Goal: Task Accomplishment & Management: Manage account settings

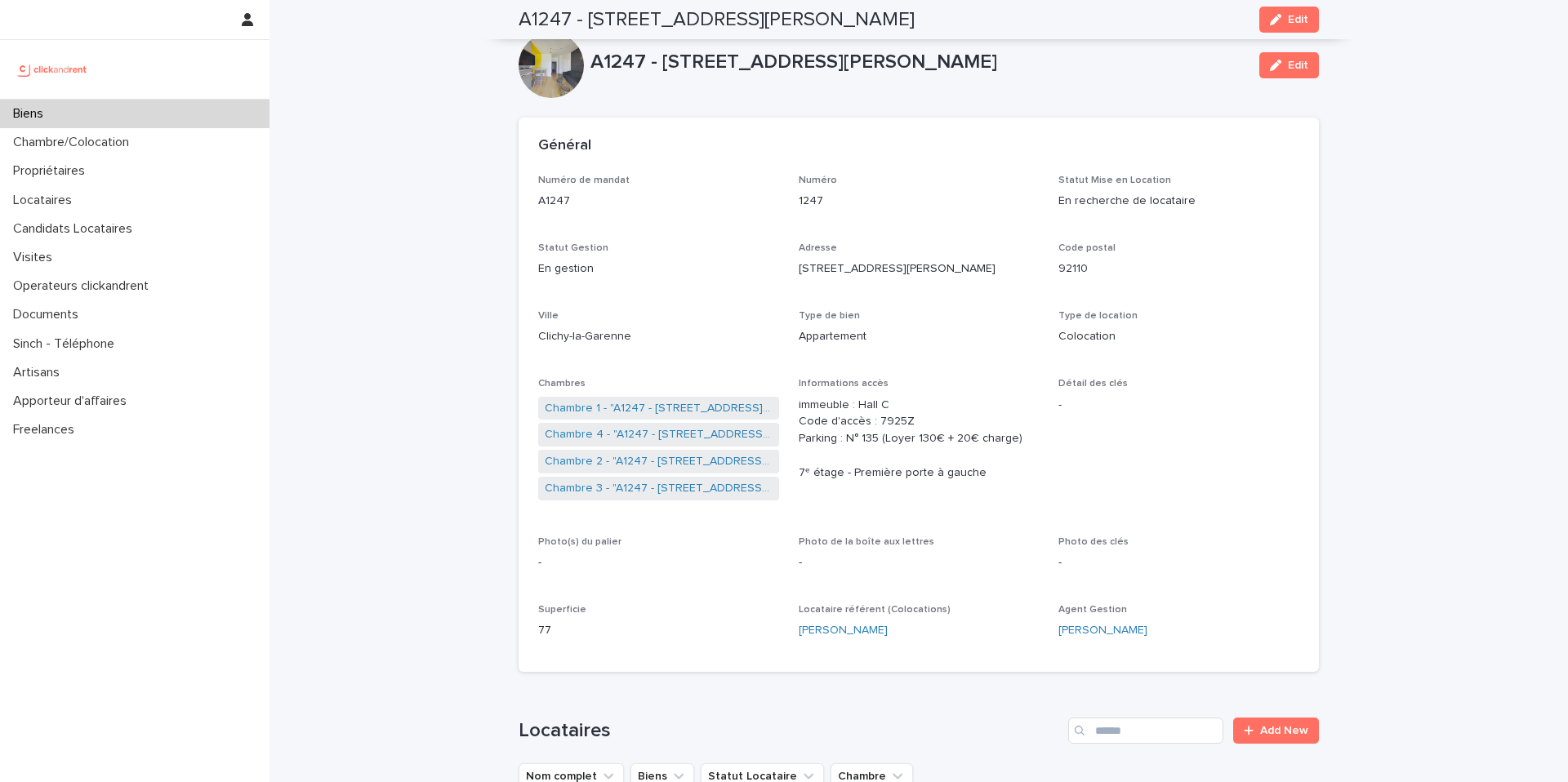
scroll to position [1109, 0]
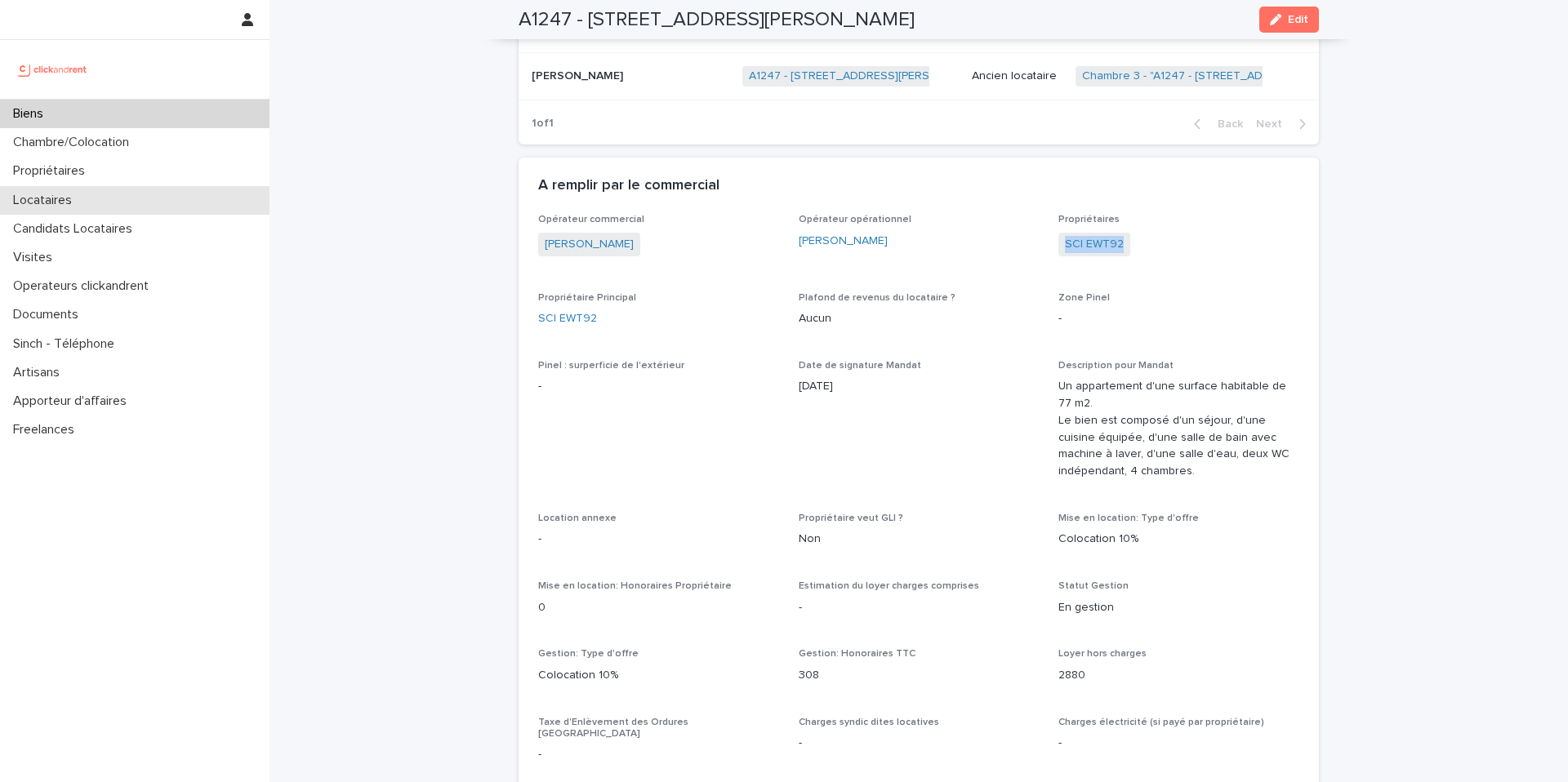
click at [202, 209] on div "Locataires" at bounding box center [135, 200] width 269 height 28
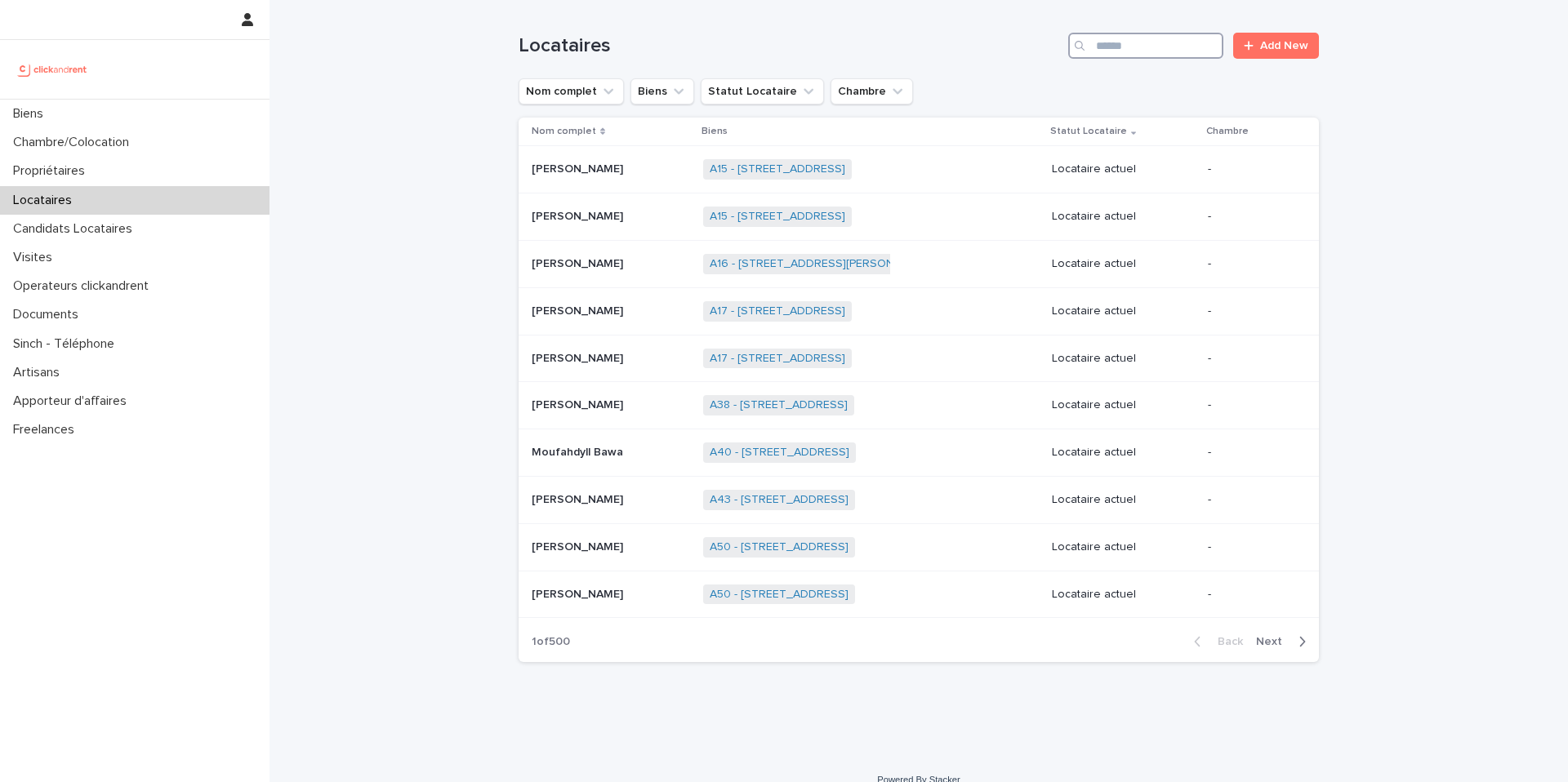
click at [1148, 50] on input "Search" at bounding box center [1145, 45] width 155 height 26
paste input "**********"
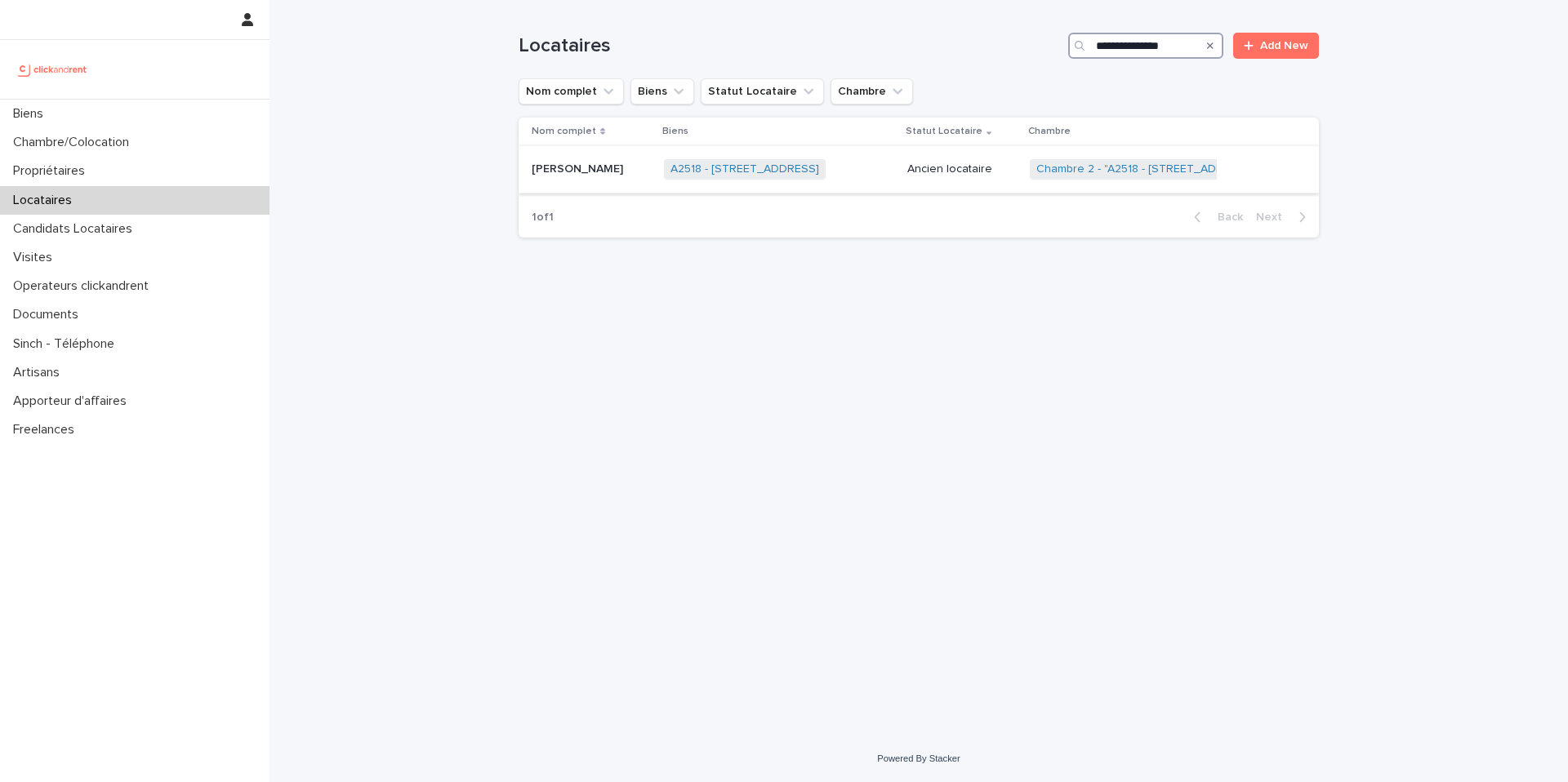
type input "**********"
click at [881, 171] on div "A2518 - [STREET_ADDRESS] + 0" at bounding box center [779, 169] width 230 height 34
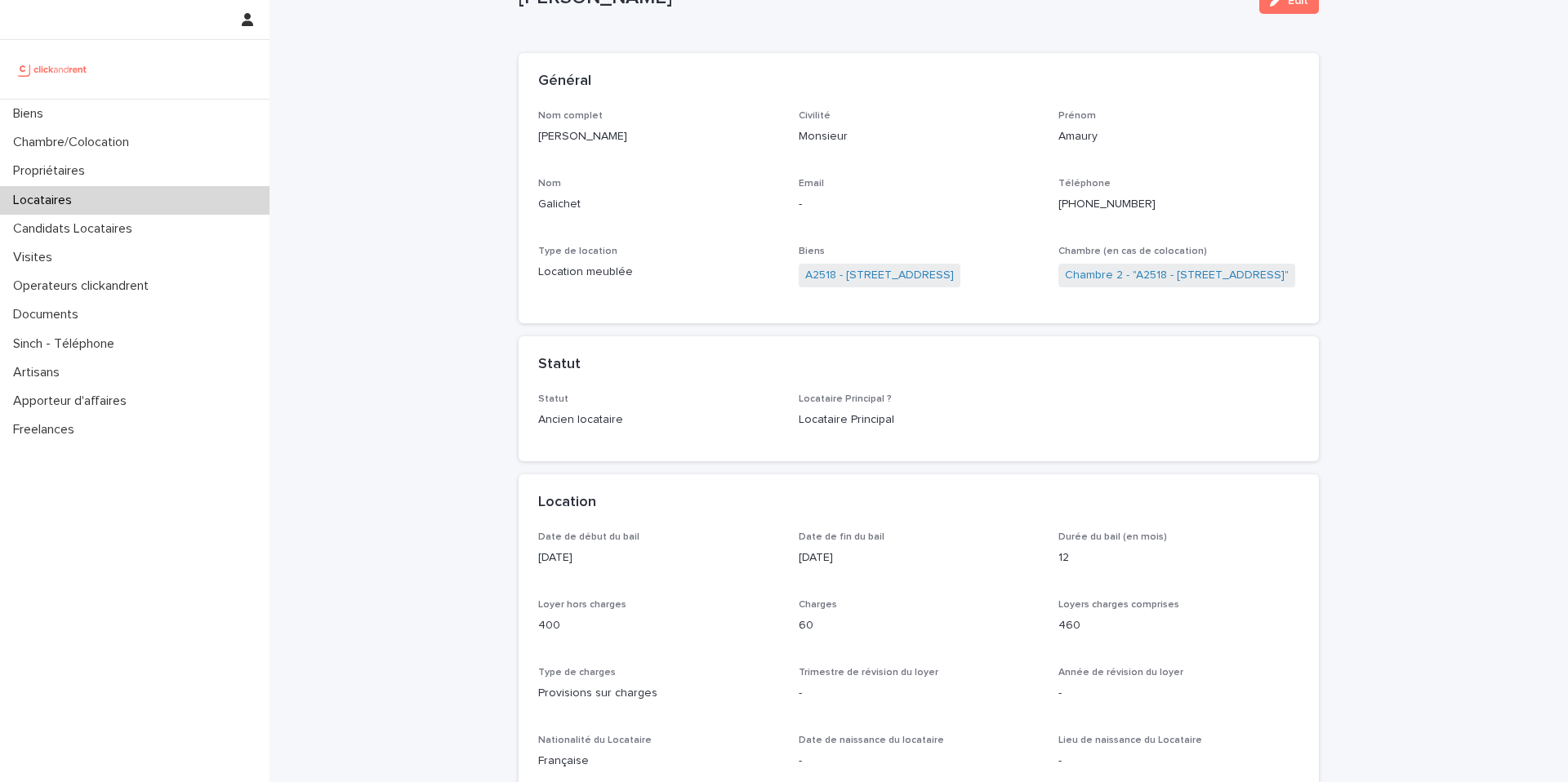
scroll to position [90, 0]
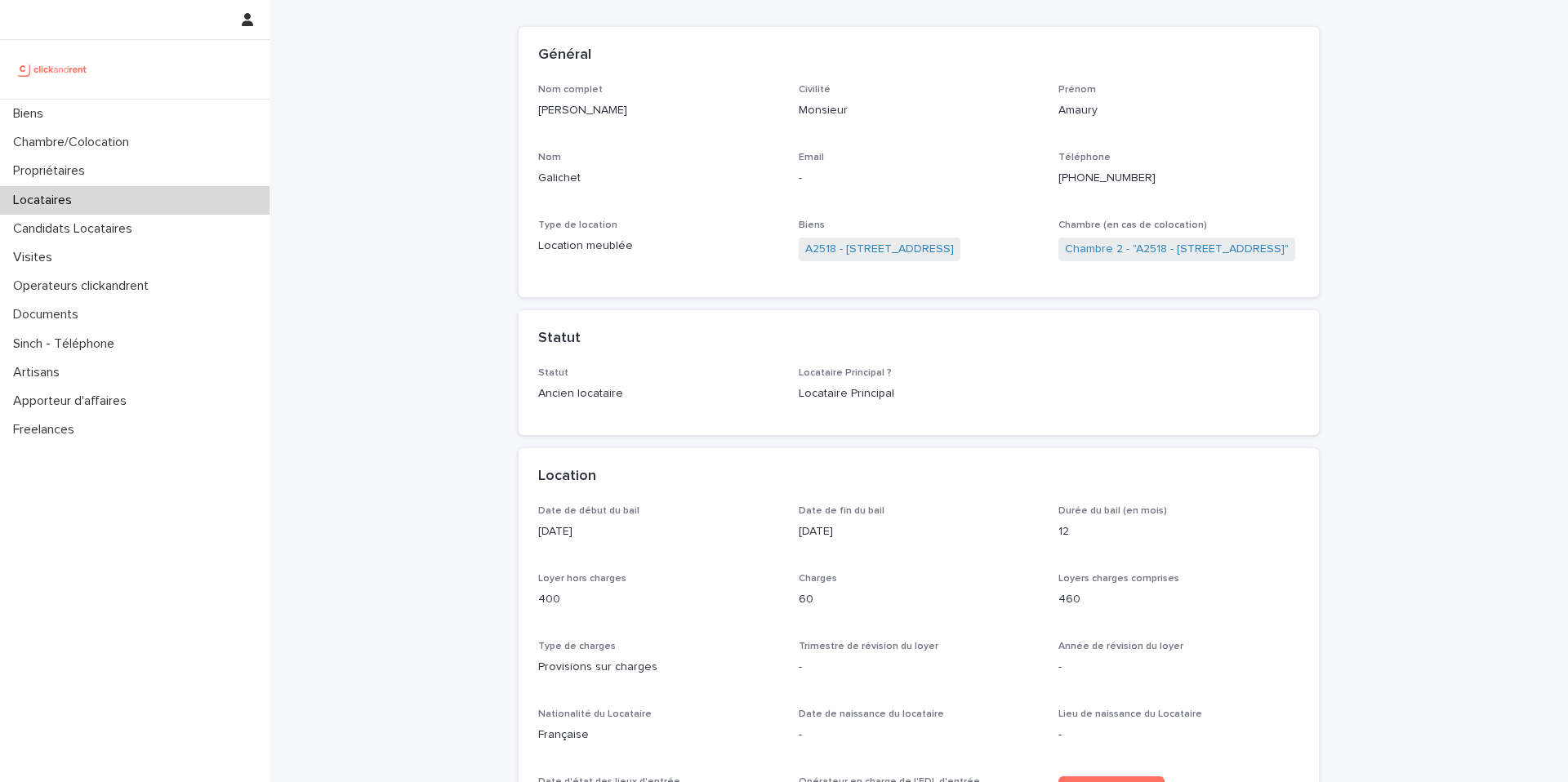
click at [1117, 177] on ringoverc2c-number-84e06f14122c "[PHONE_NUMBER]" at bounding box center [1107, 178] width 97 height 12
click at [1115, 250] on link "Chambre 2 - "A2518 - [STREET_ADDRESS]"" at bounding box center [1176, 249] width 224 height 17
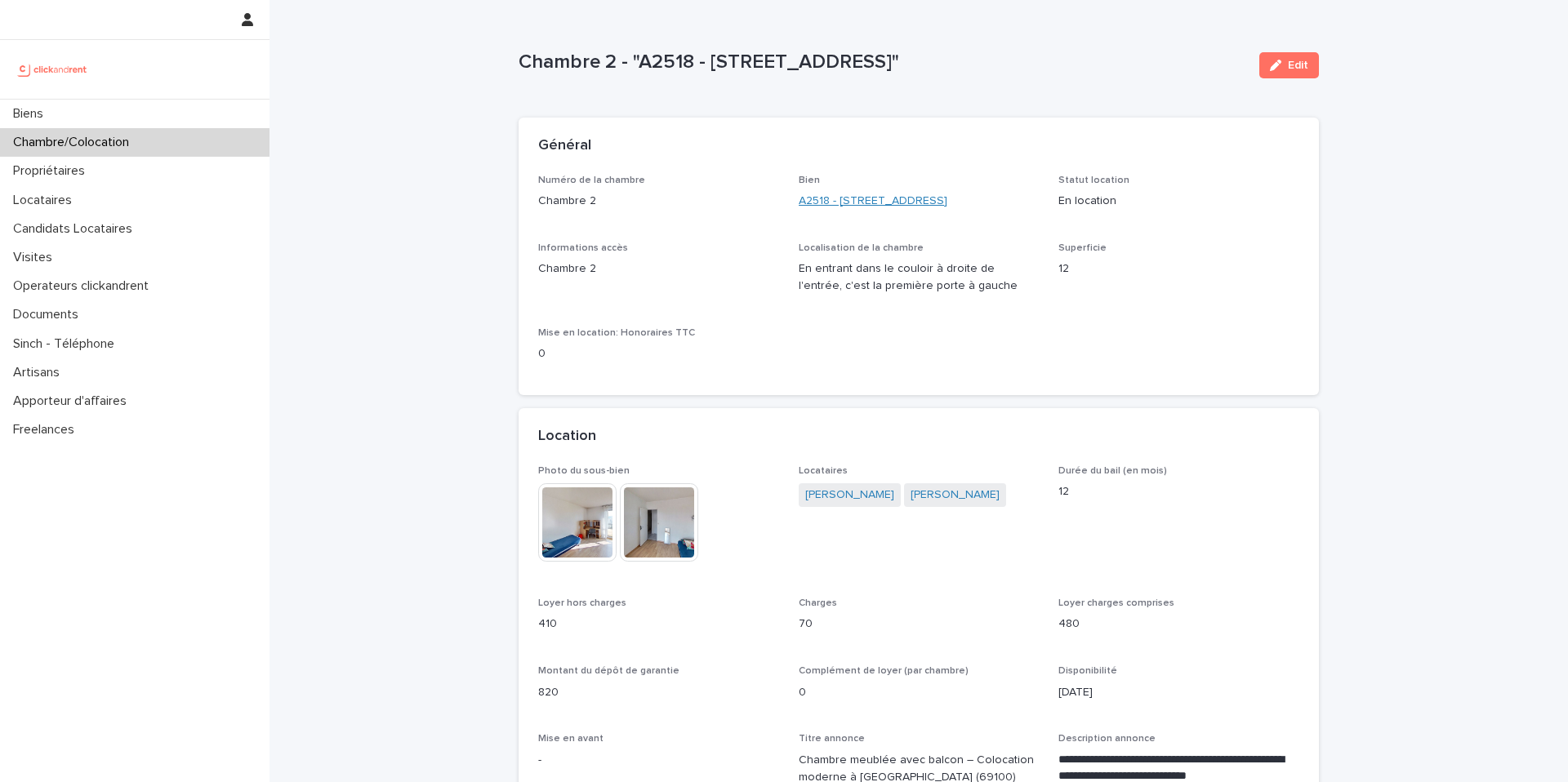
click at [842, 202] on link "A2518 - [STREET_ADDRESS]" at bounding box center [873, 201] width 149 height 17
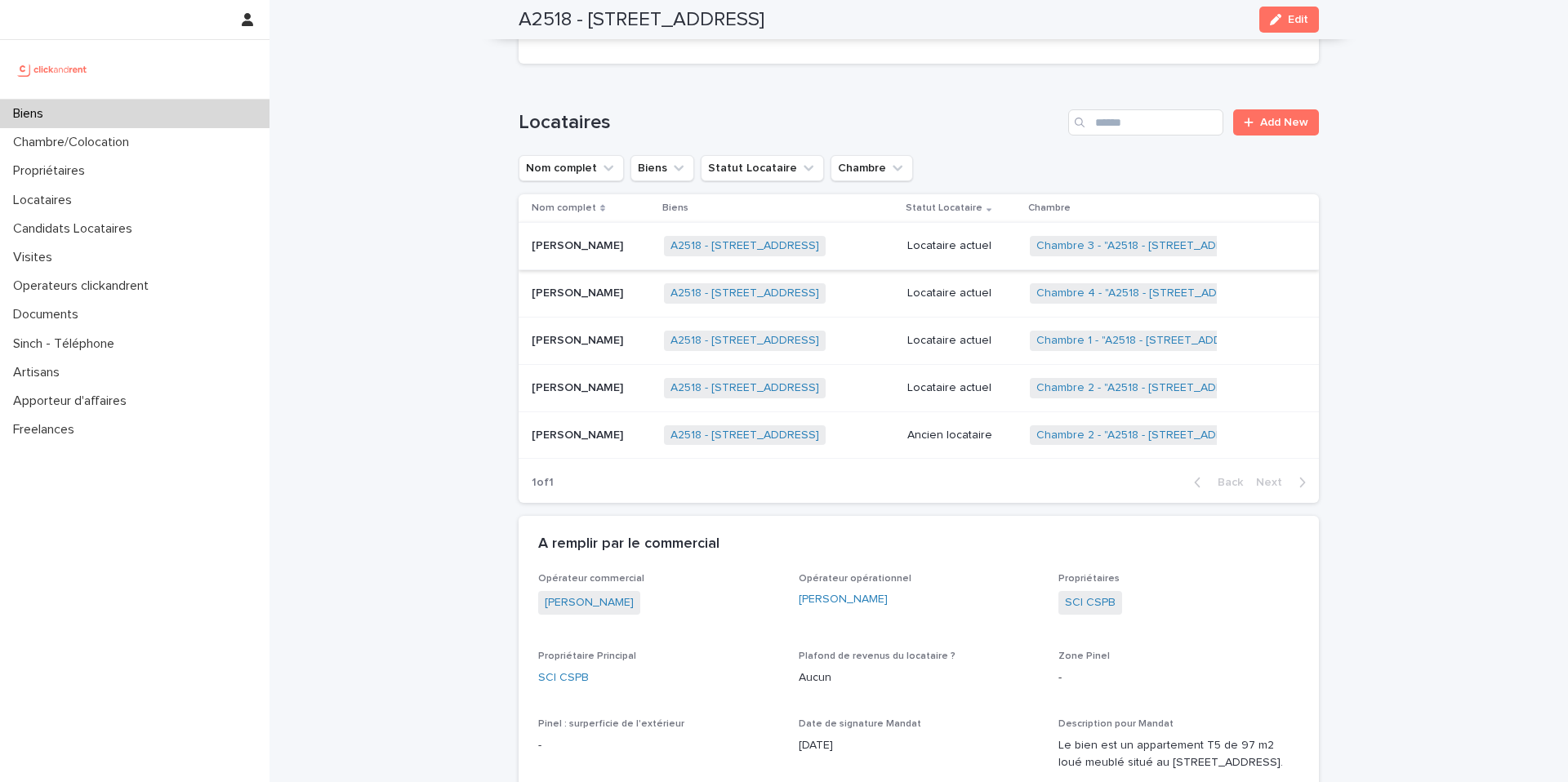
scroll to position [819, 0]
click at [1091, 596] on link "SCI CSPB" at bounding box center [1090, 604] width 50 height 17
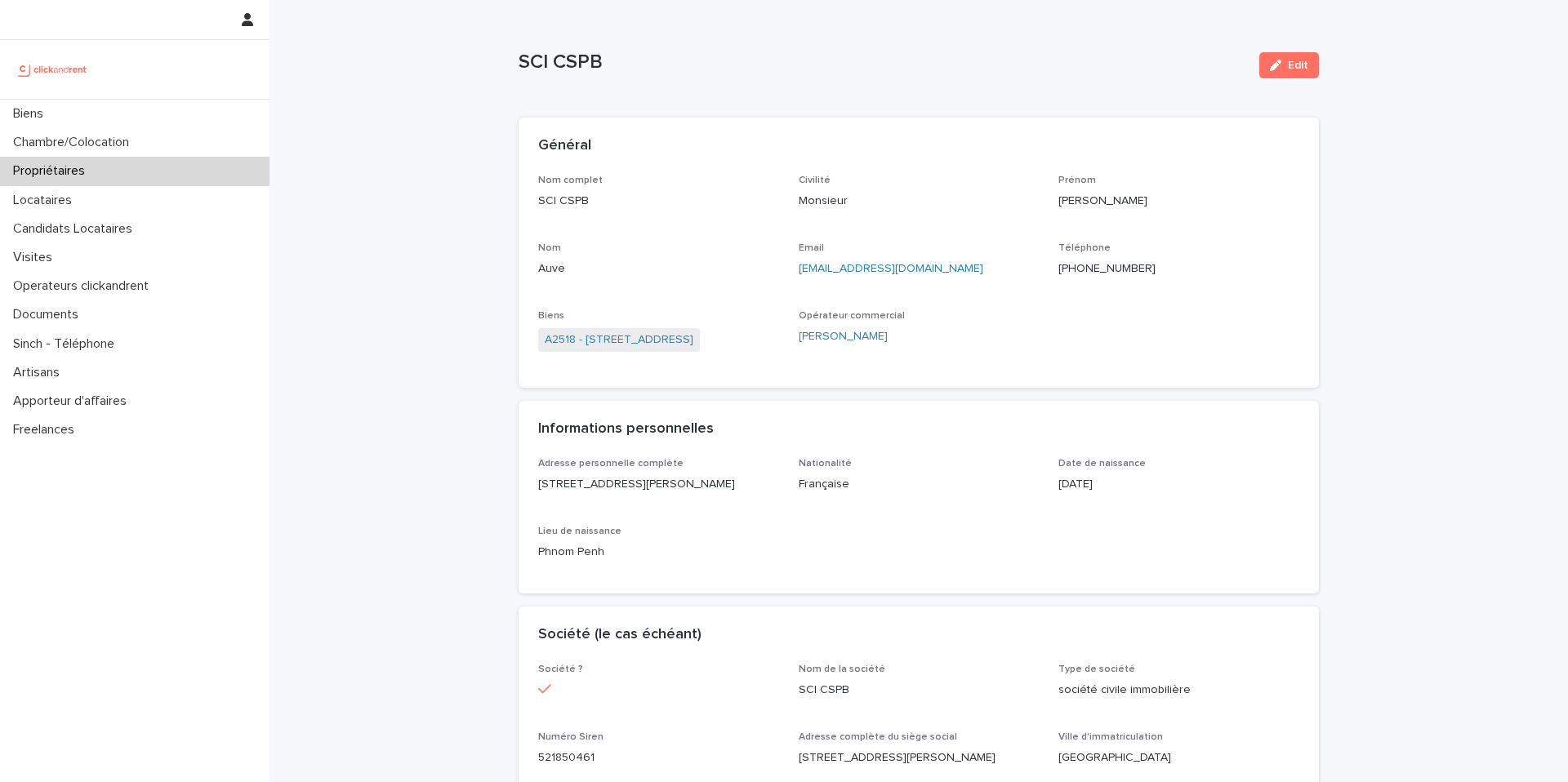
click at [1115, 266] on ringoverc2c-number-84e06f14122c "[PHONE_NUMBER]" at bounding box center [1107, 268] width 97 height 12
click at [166, 174] on div "Propriétaires" at bounding box center [135, 171] width 269 height 28
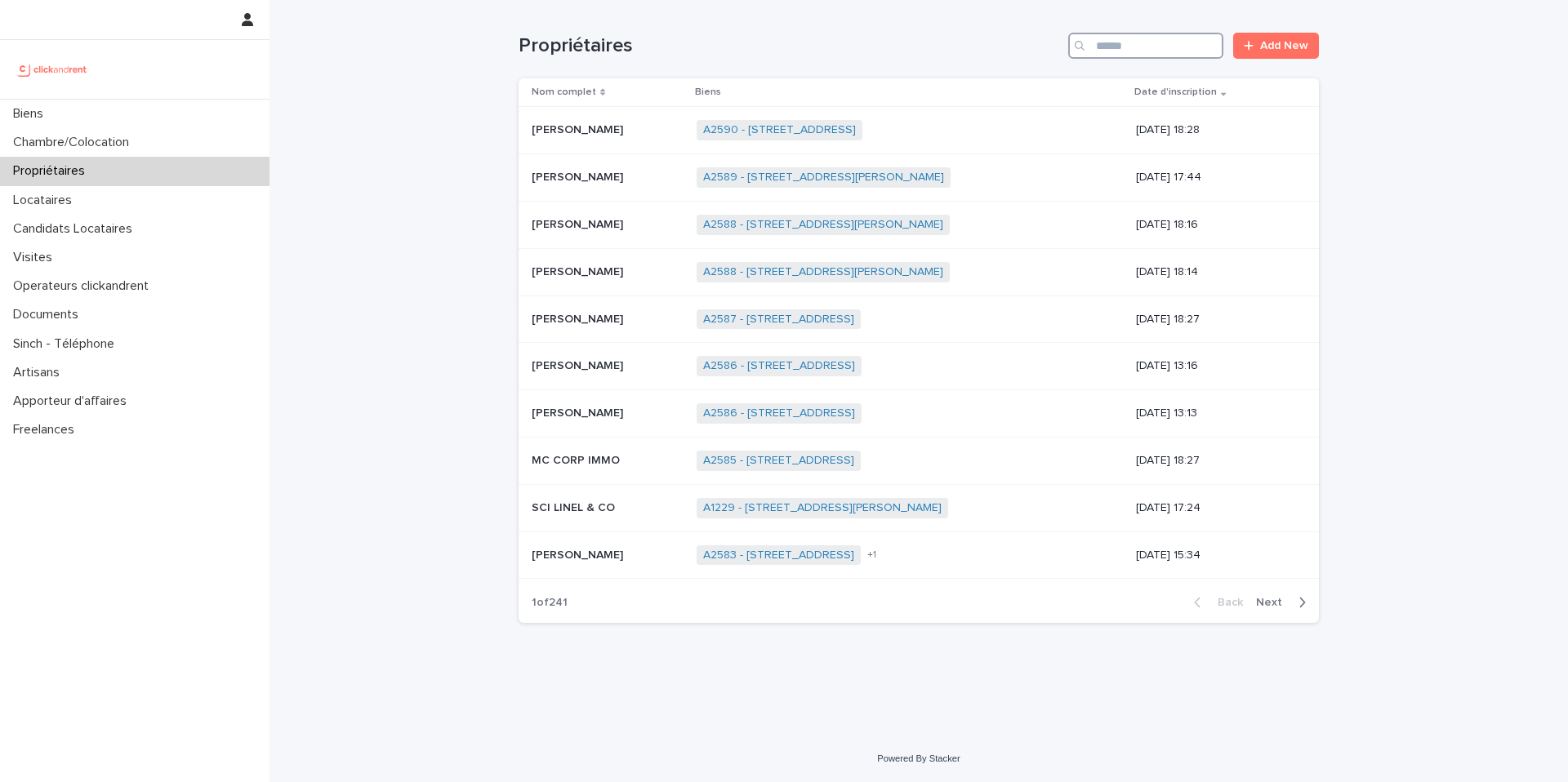
click at [1109, 43] on input "Search" at bounding box center [1145, 45] width 155 height 26
paste input "**********"
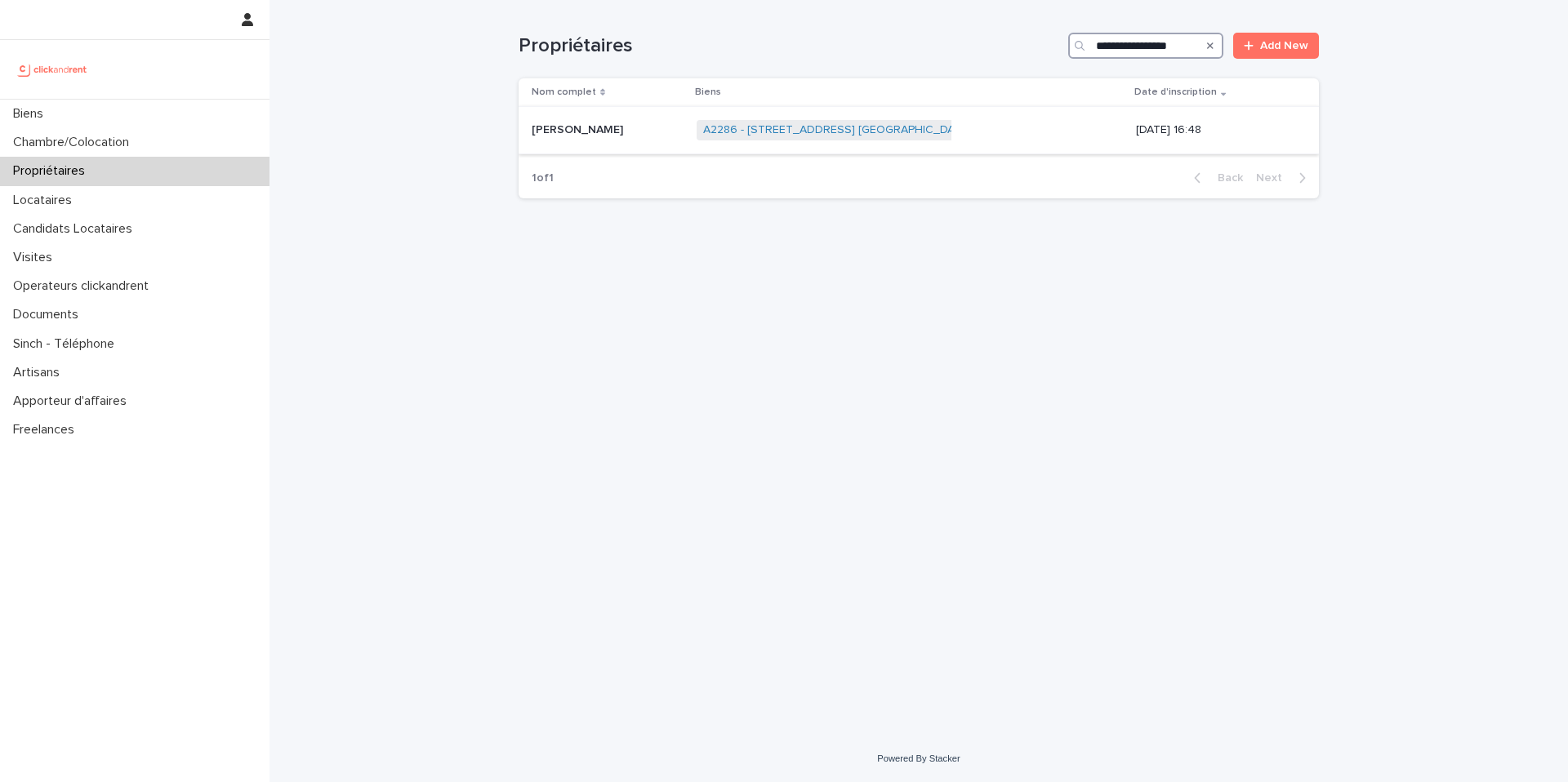
type input "**********"
click at [598, 136] on p "[PERSON_NAME]" at bounding box center [578, 128] width 95 height 17
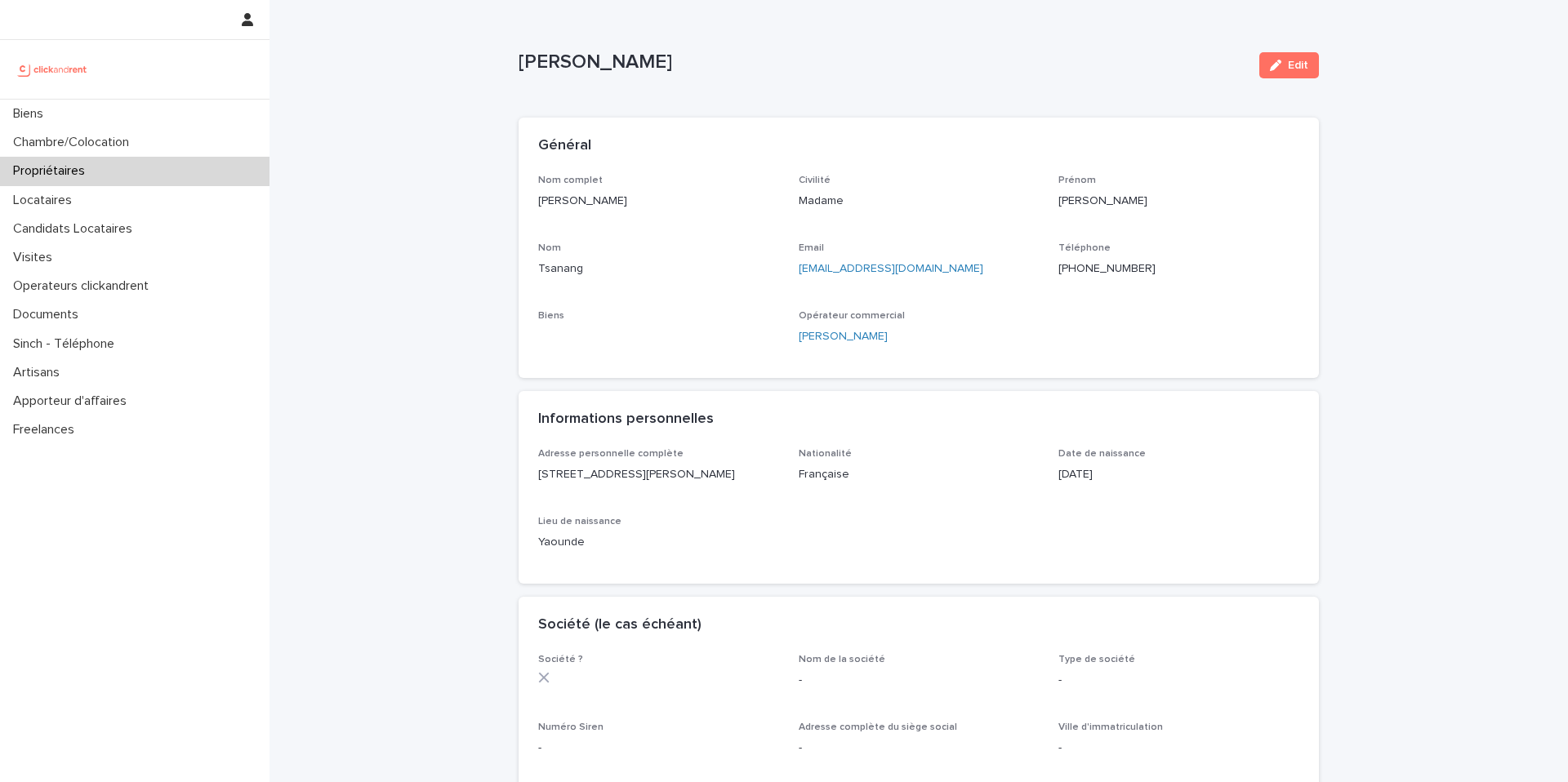
click at [1119, 267] on ringoverc2c-number-84e06f14122c "[PHONE_NUMBER]" at bounding box center [1107, 268] width 97 height 12
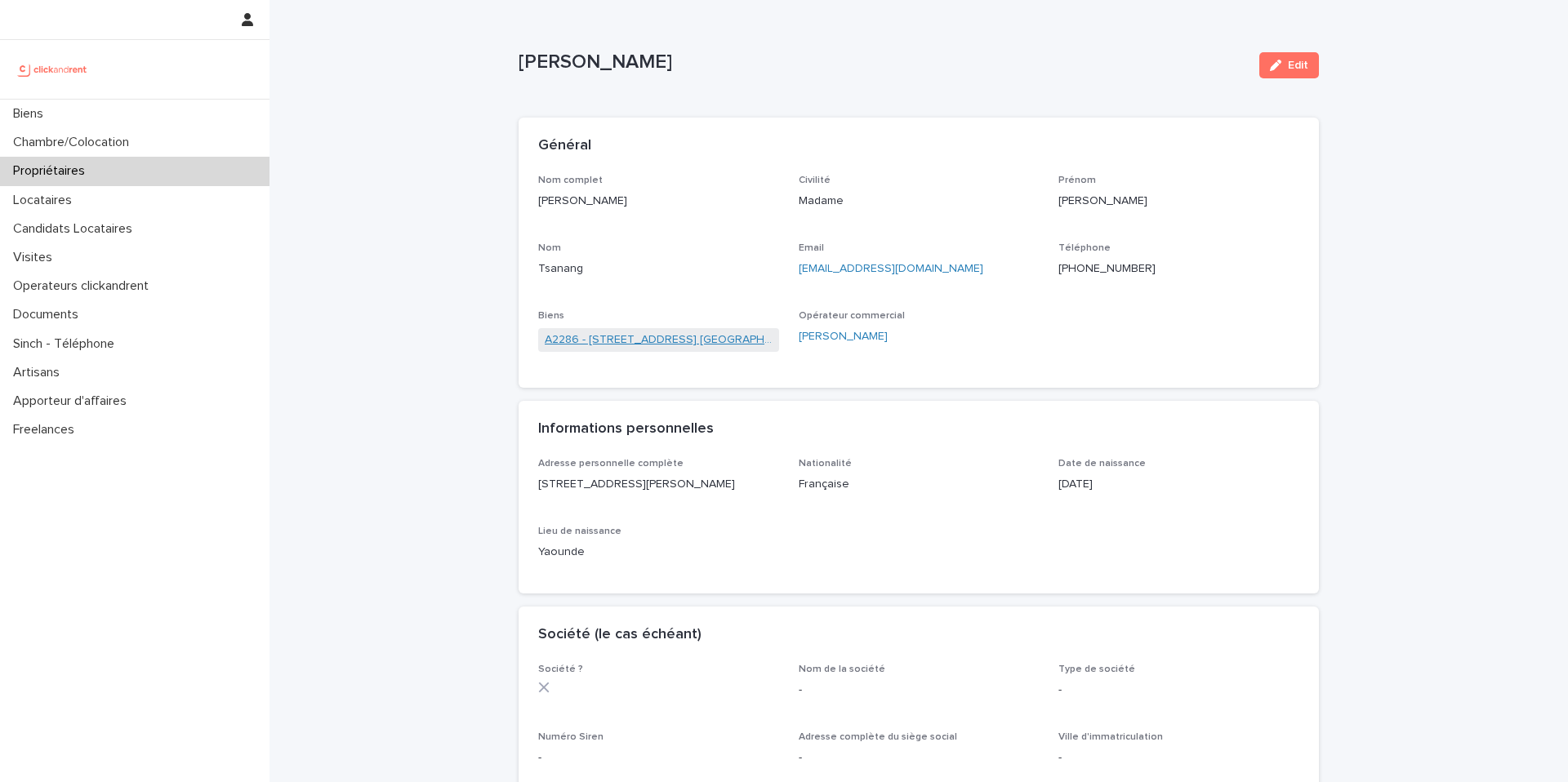
click at [733, 338] on link "A2286 - [STREET_ADDRESS] [GEOGRAPHIC_DATA], [GEOGRAPHIC_DATA] 93600" at bounding box center [658, 339] width 228 height 17
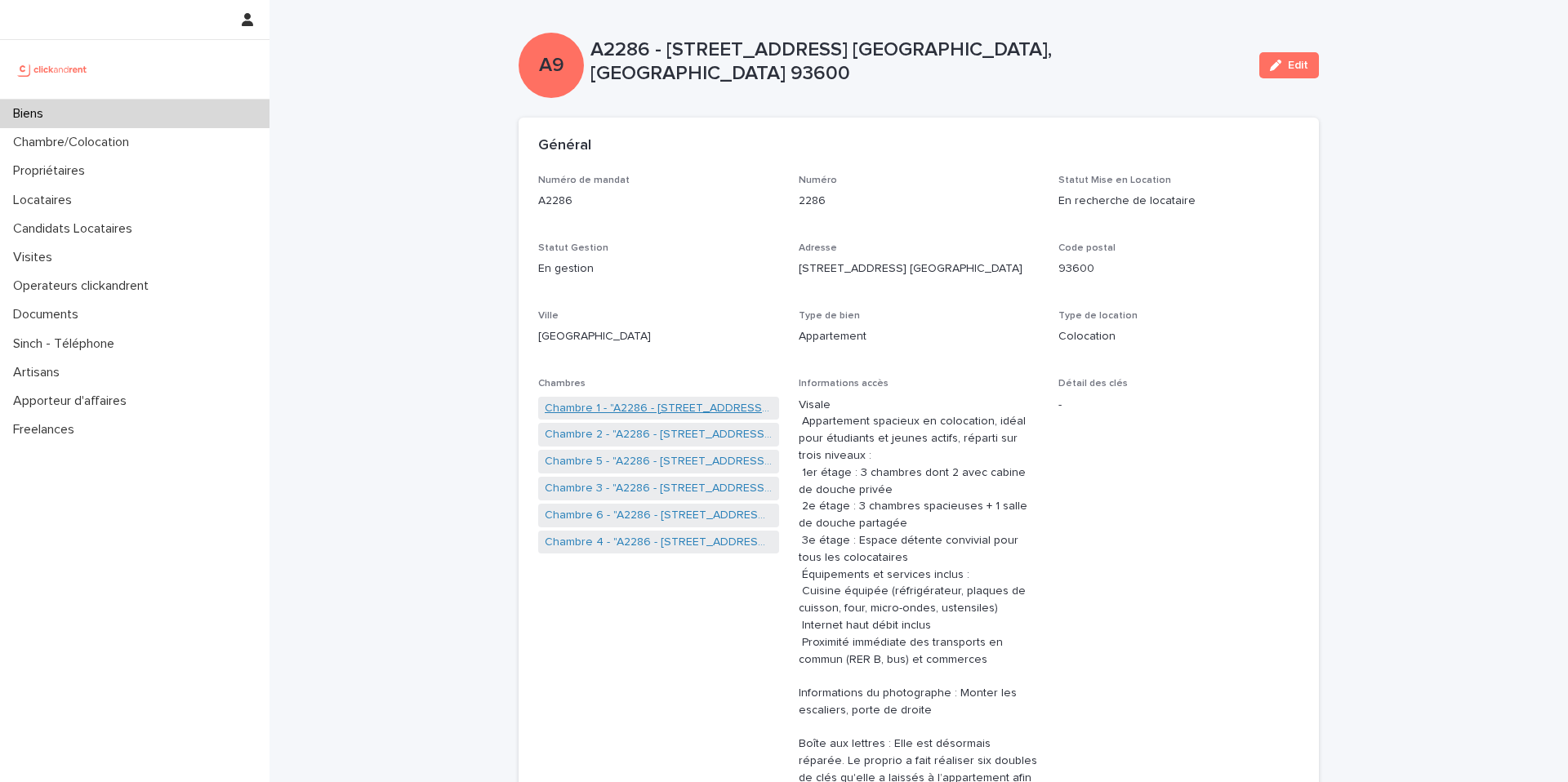
click at [695, 411] on link "Chambre 1 - "A2286 - [STREET_ADDRESS] [GEOGRAPHIC_DATA], [GEOGRAPHIC_DATA] 9360…" at bounding box center [658, 408] width 228 height 17
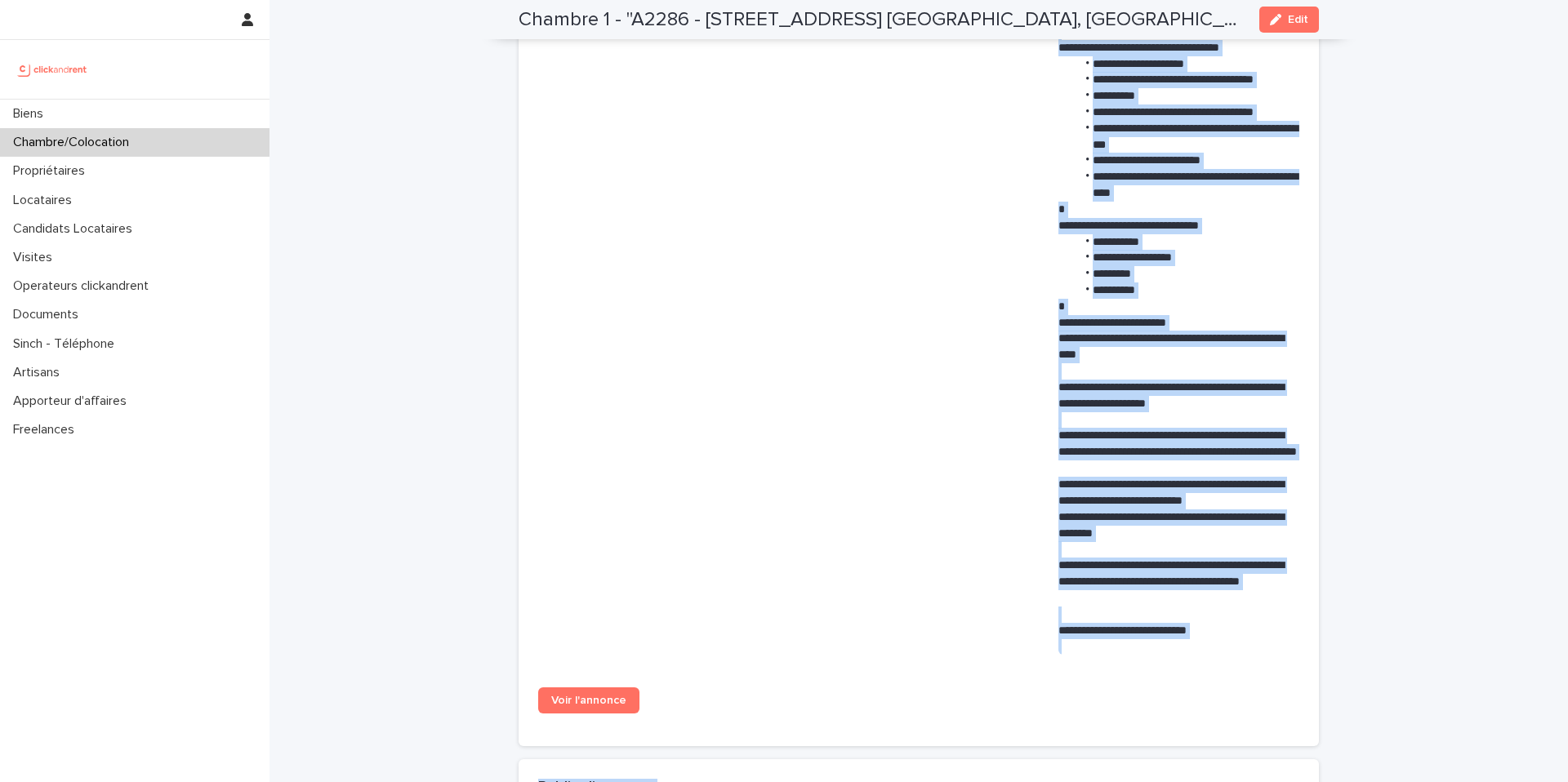
scroll to position [1027, 0]
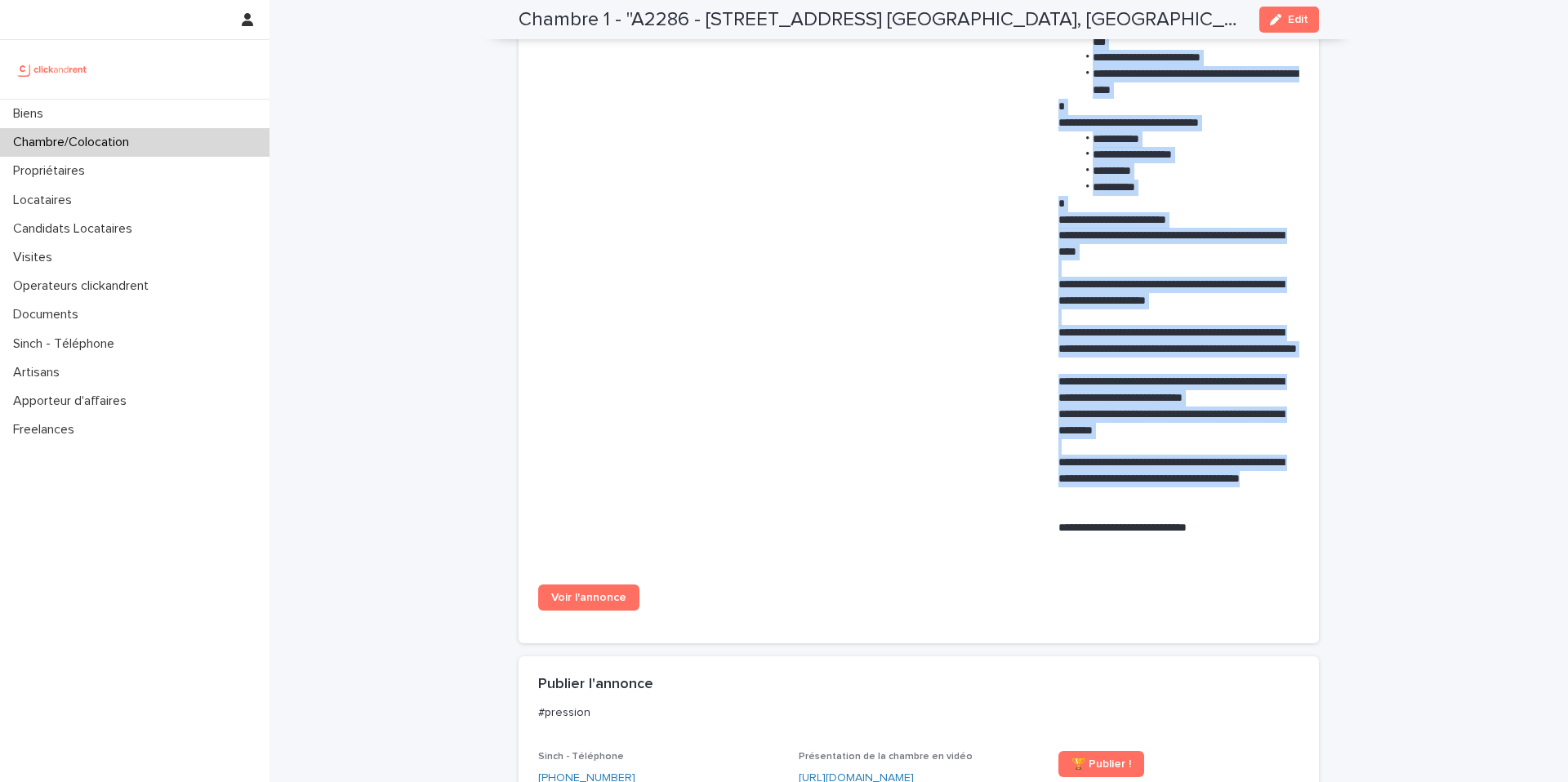
drag, startPoint x: 1057, startPoint y: 321, endPoint x: 1232, endPoint y: 485, distance: 239.8
click at [1232, 485] on div "**********" at bounding box center [918, 48] width 761 height 1152
copy div "**********"
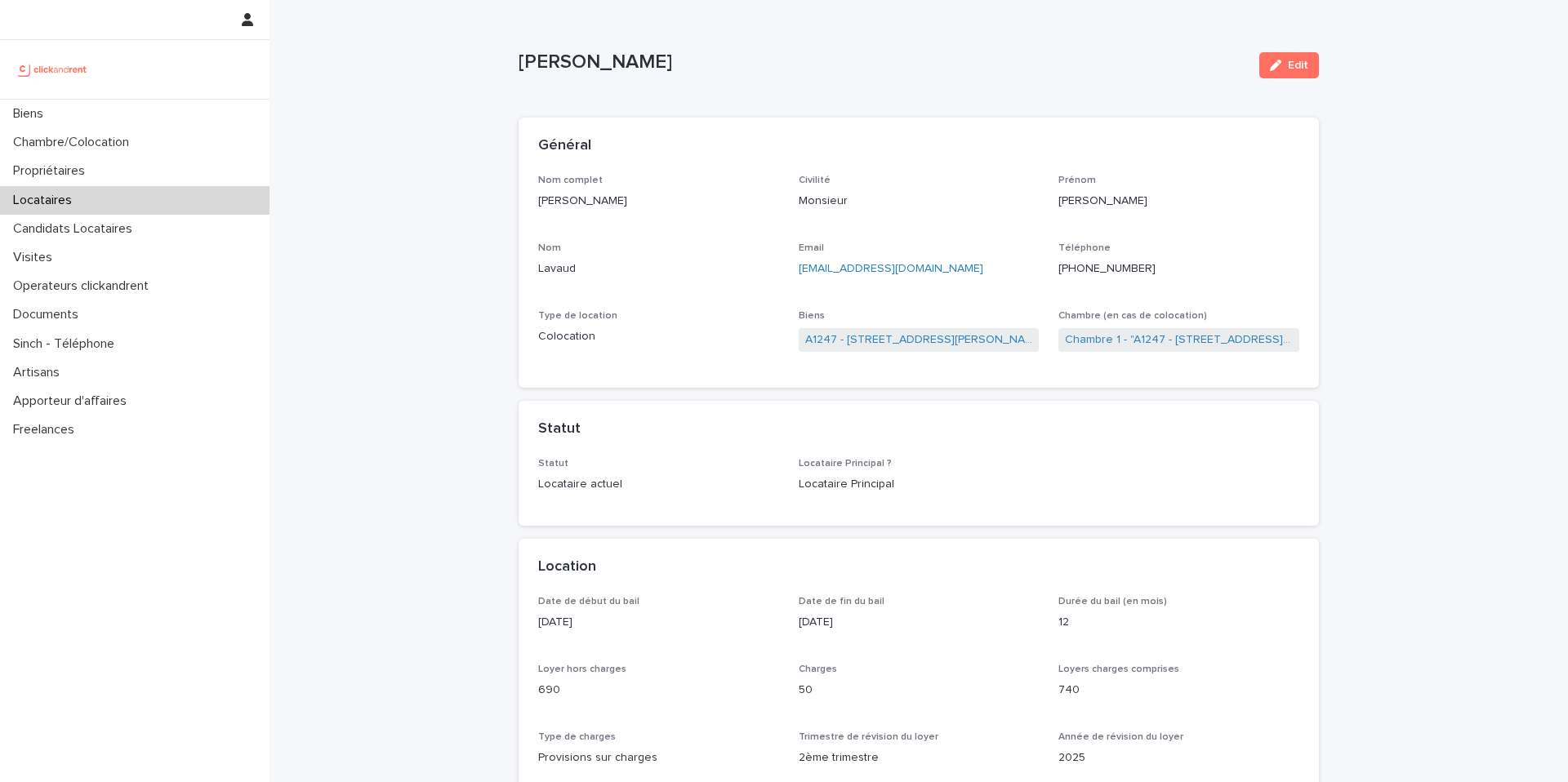
drag, startPoint x: 675, startPoint y: 204, endPoint x: 538, endPoint y: 195, distance: 137.3
click at [538, 195] on p "[PERSON_NAME]" at bounding box center [658, 201] width 241 height 17
copy p "[PERSON_NAME]"
click at [158, 203] on div "Locataires" at bounding box center [135, 200] width 269 height 28
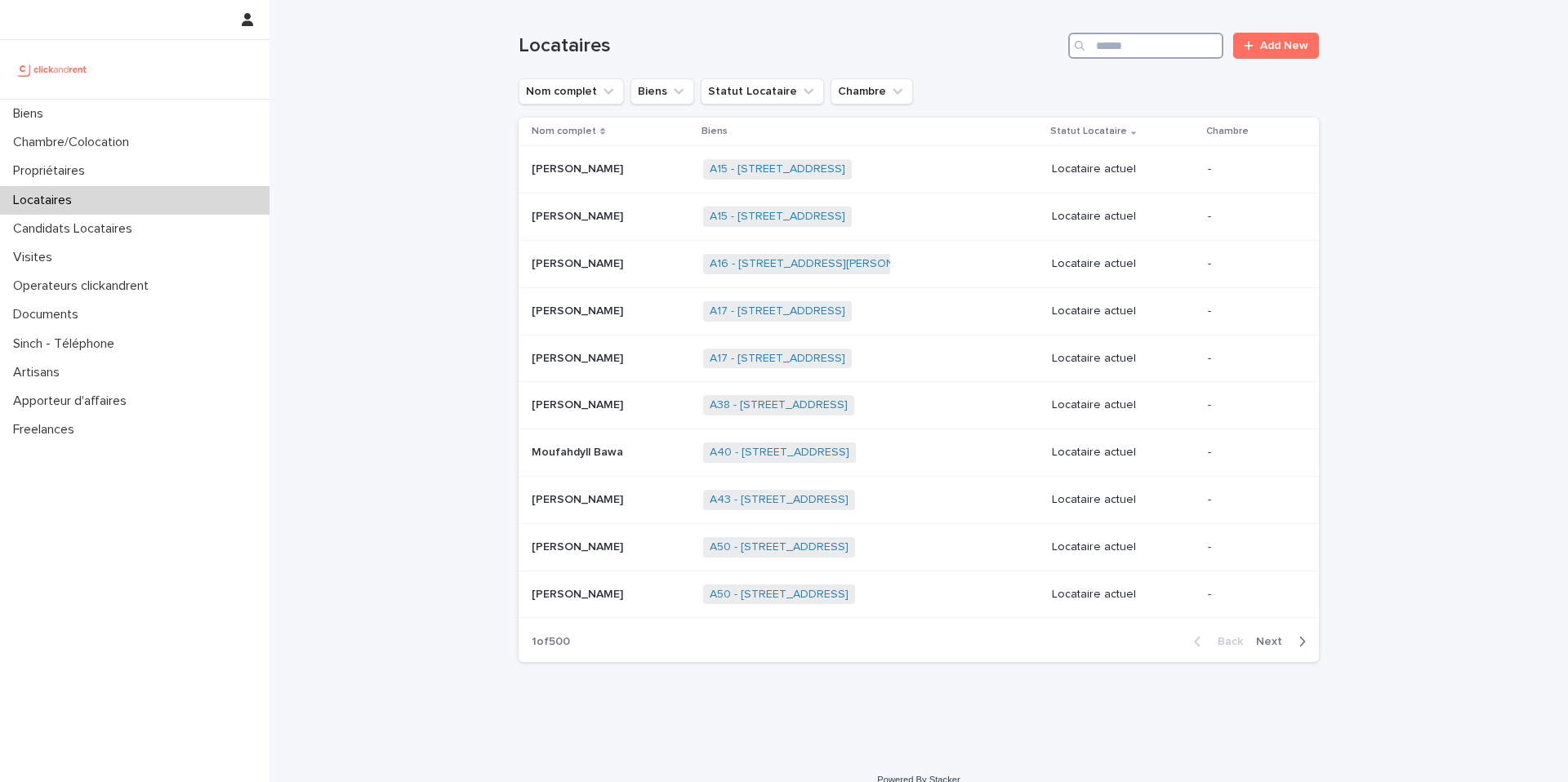
click at [1143, 45] on input "Search" at bounding box center [1145, 45] width 155 height 26
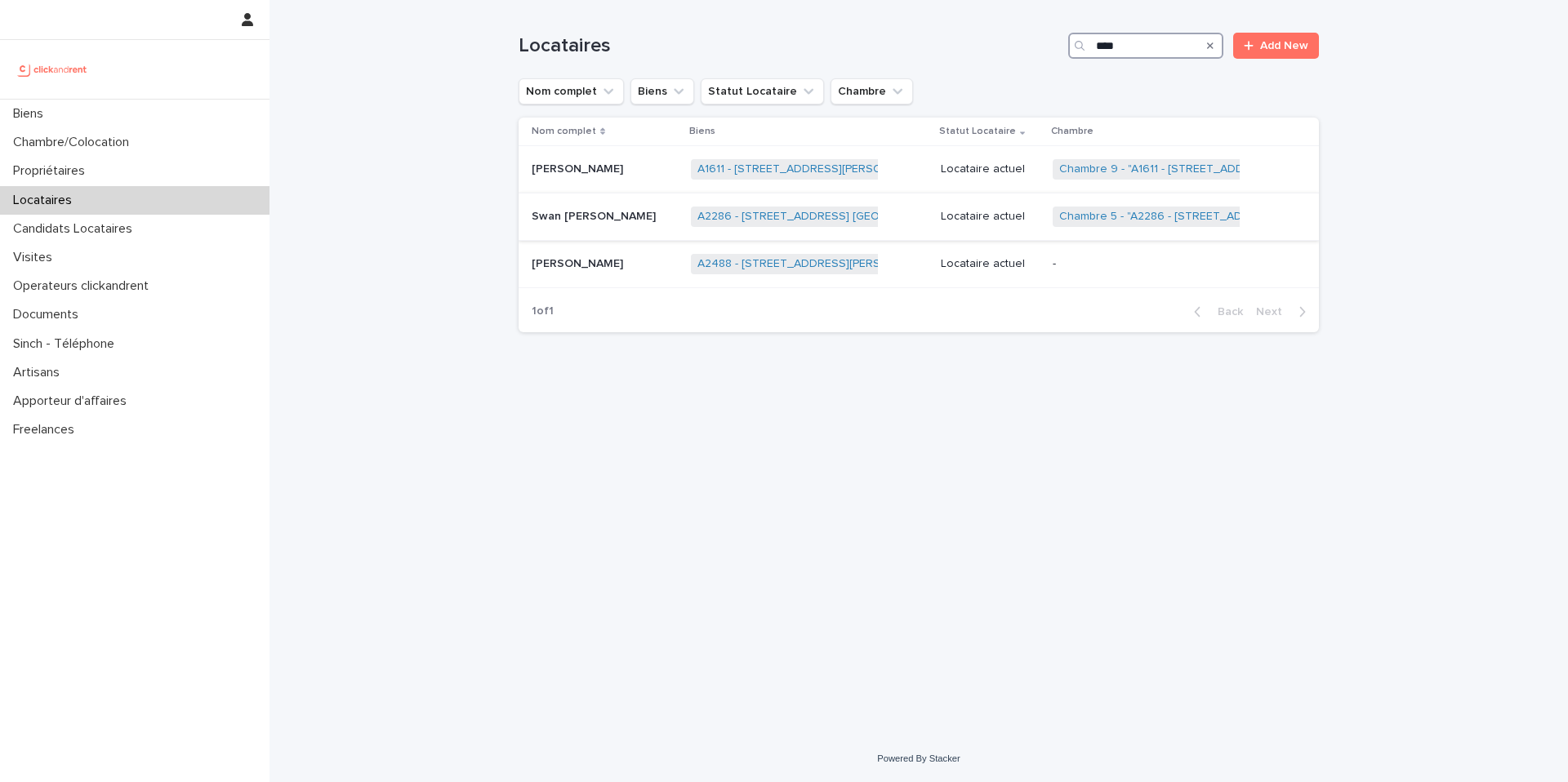
type input "****"
click at [622, 220] on p "Swan [PERSON_NAME]" at bounding box center [595, 214] width 128 height 17
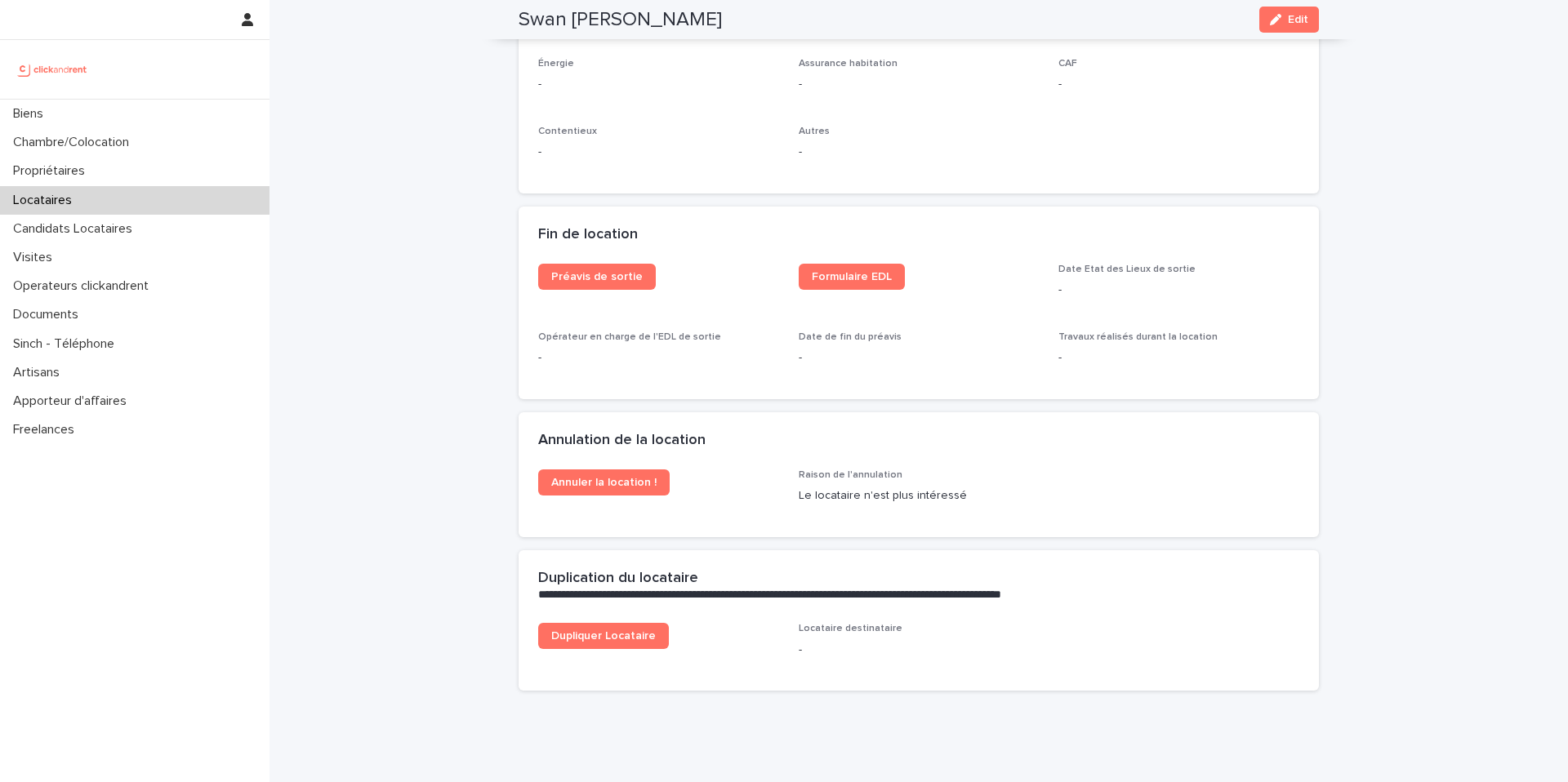
scroll to position [1990, 0]
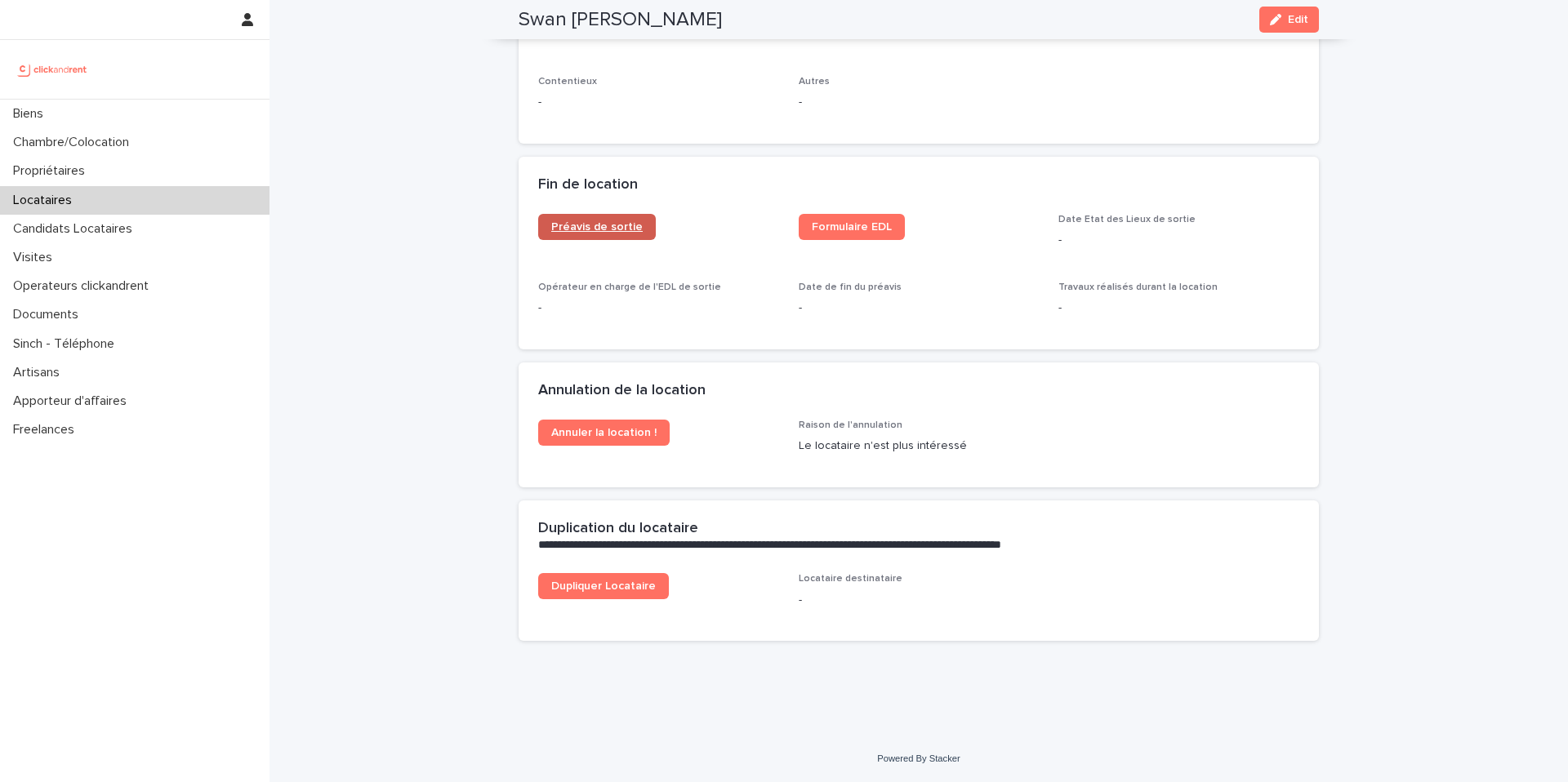
click at [620, 230] on span "Préavis de sortie" at bounding box center [596, 227] width 91 height 12
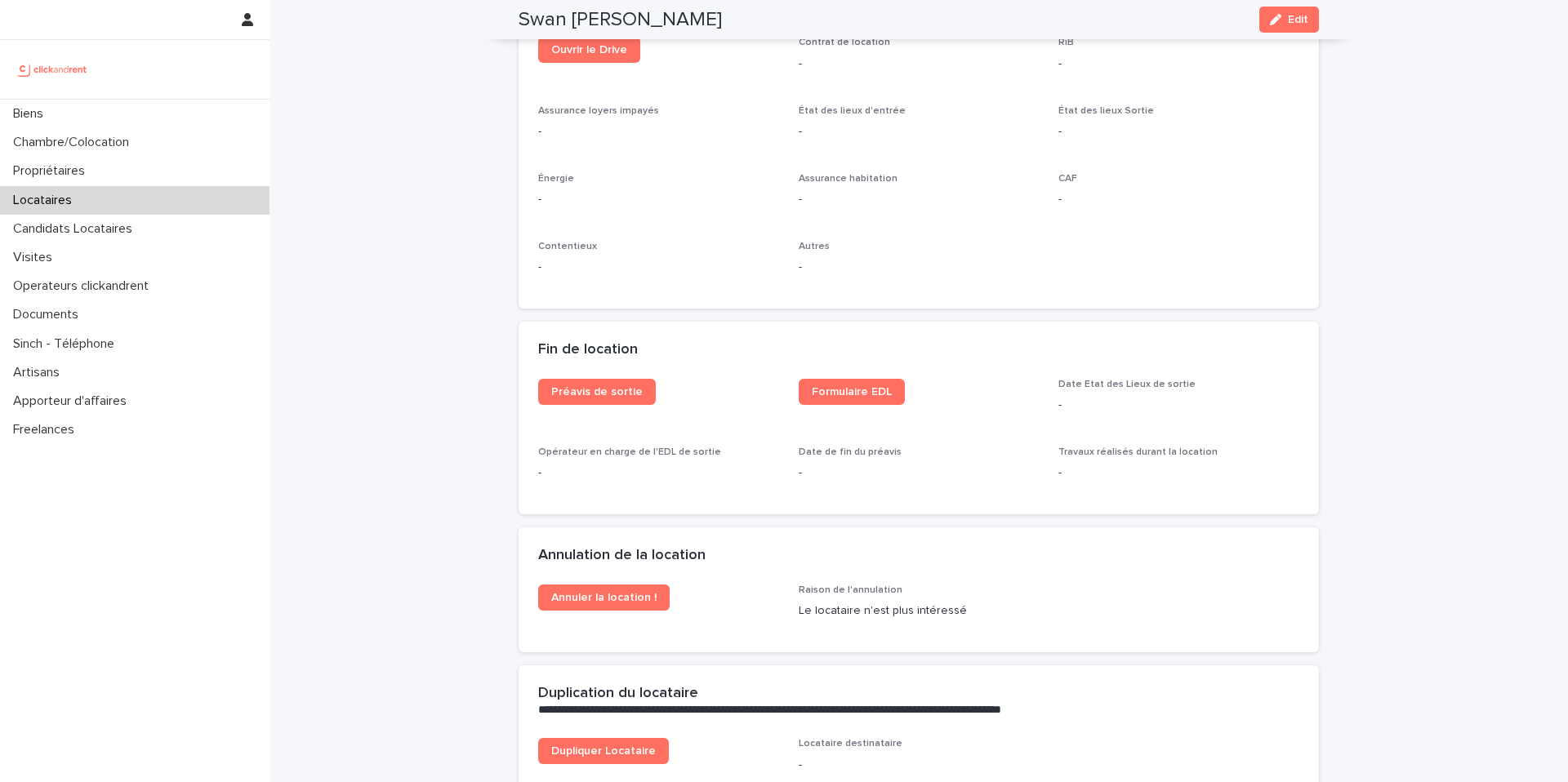
scroll to position [1826, 0]
click at [851, 387] on span "Formulaire EDL" at bounding box center [851, 390] width 80 height 12
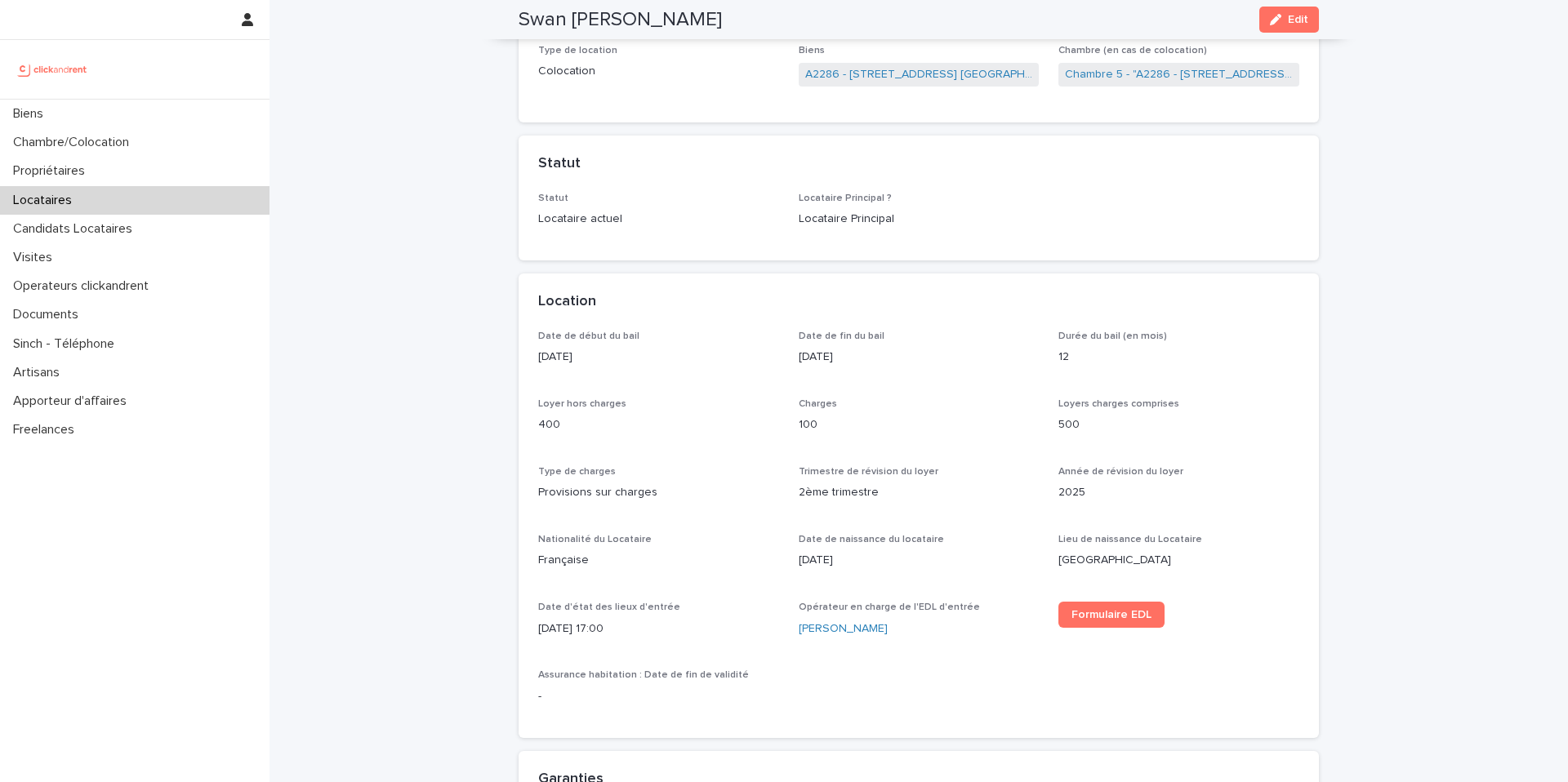
scroll to position [0, 0]
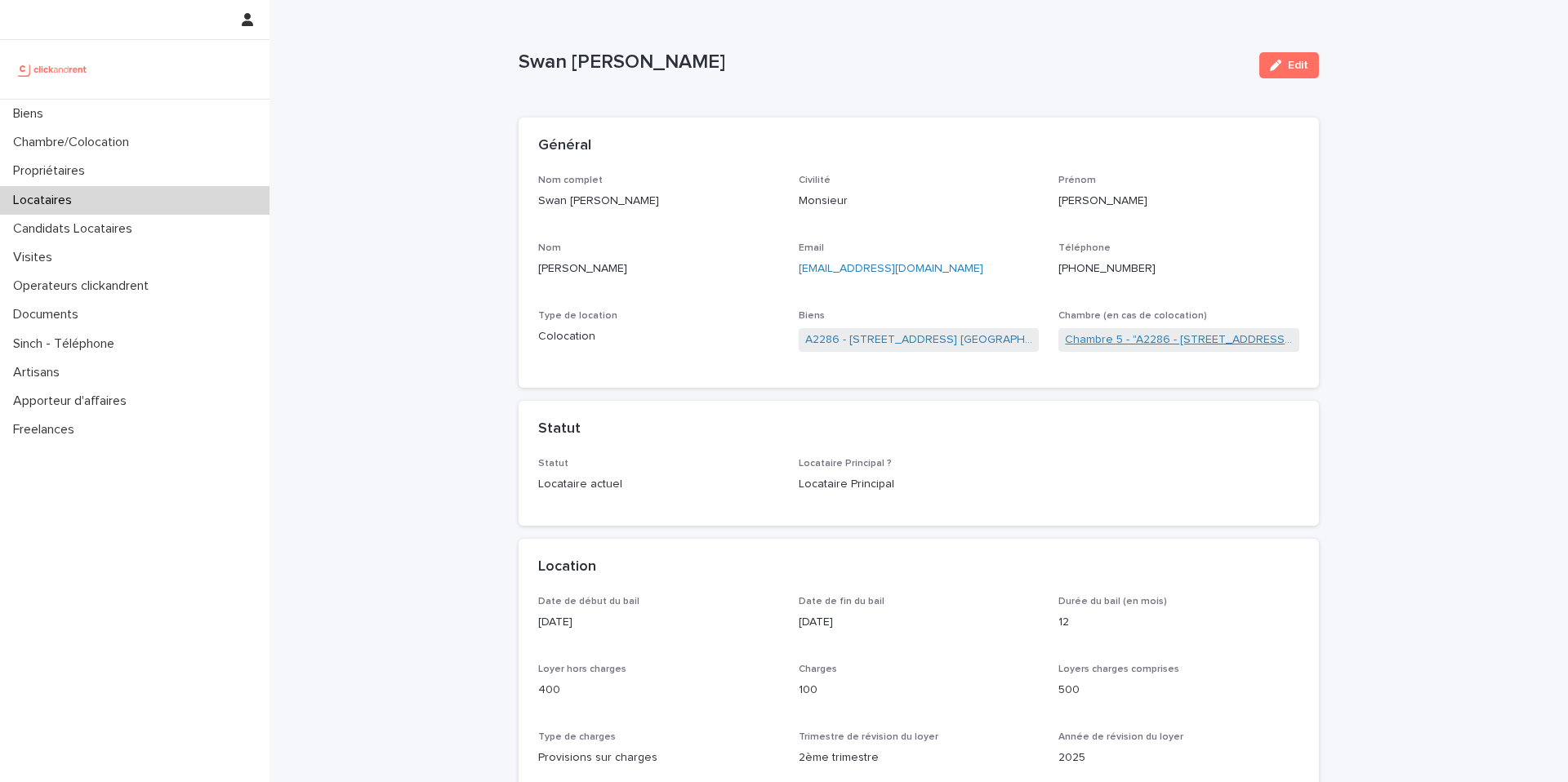
click at [1091, 332] on link "Chambre 5 - "A2286 - [STREET_ADDRESS] [GEOGRAPHIC_DATA], [GEOGRAPHIC_DATA] 9360…" at bounding box center [1178, 339] width 228 height 17
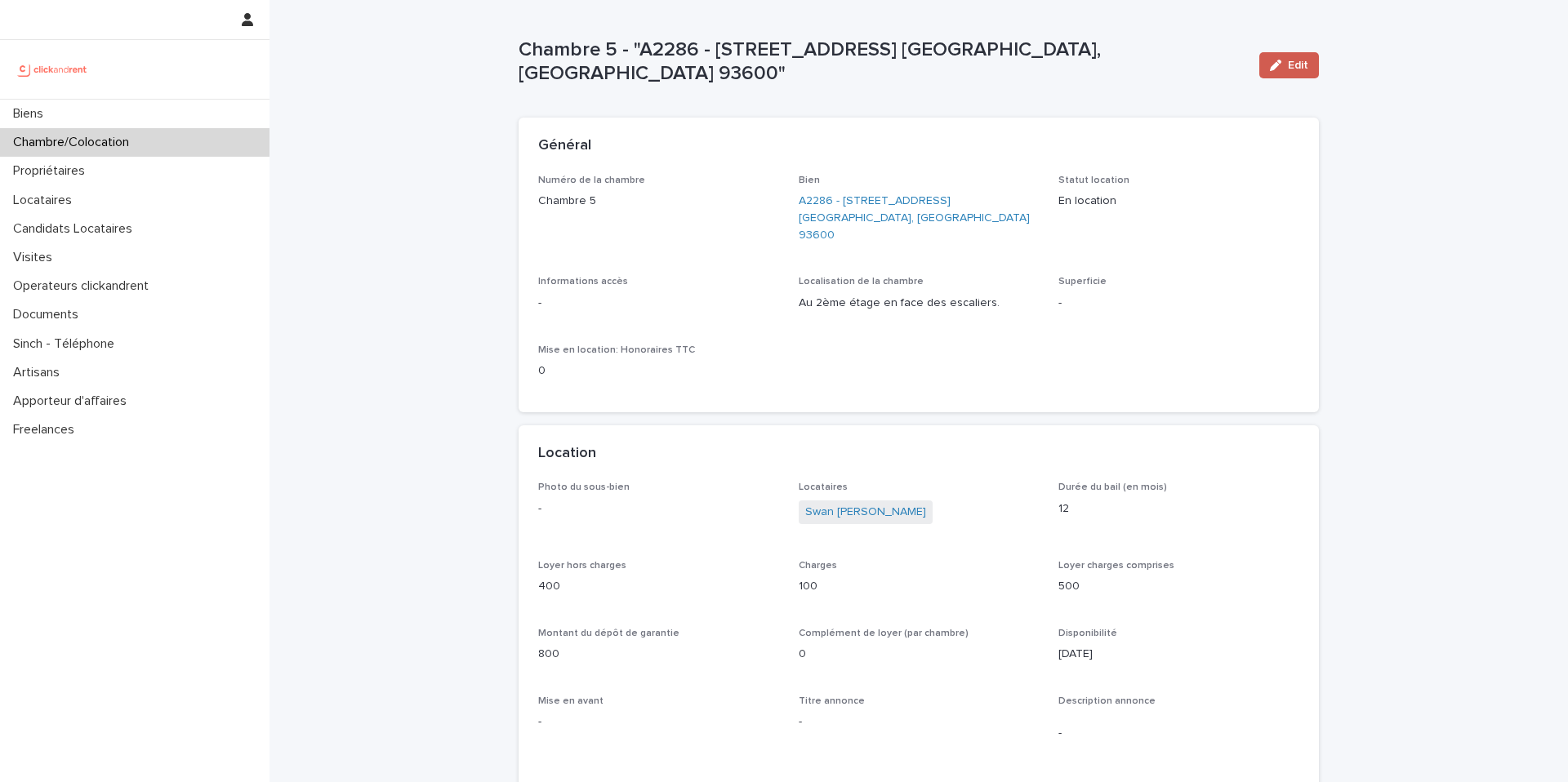
click at [1298, 62] on span "Edit" at bounding box center [1298, 65] width 20 height 12
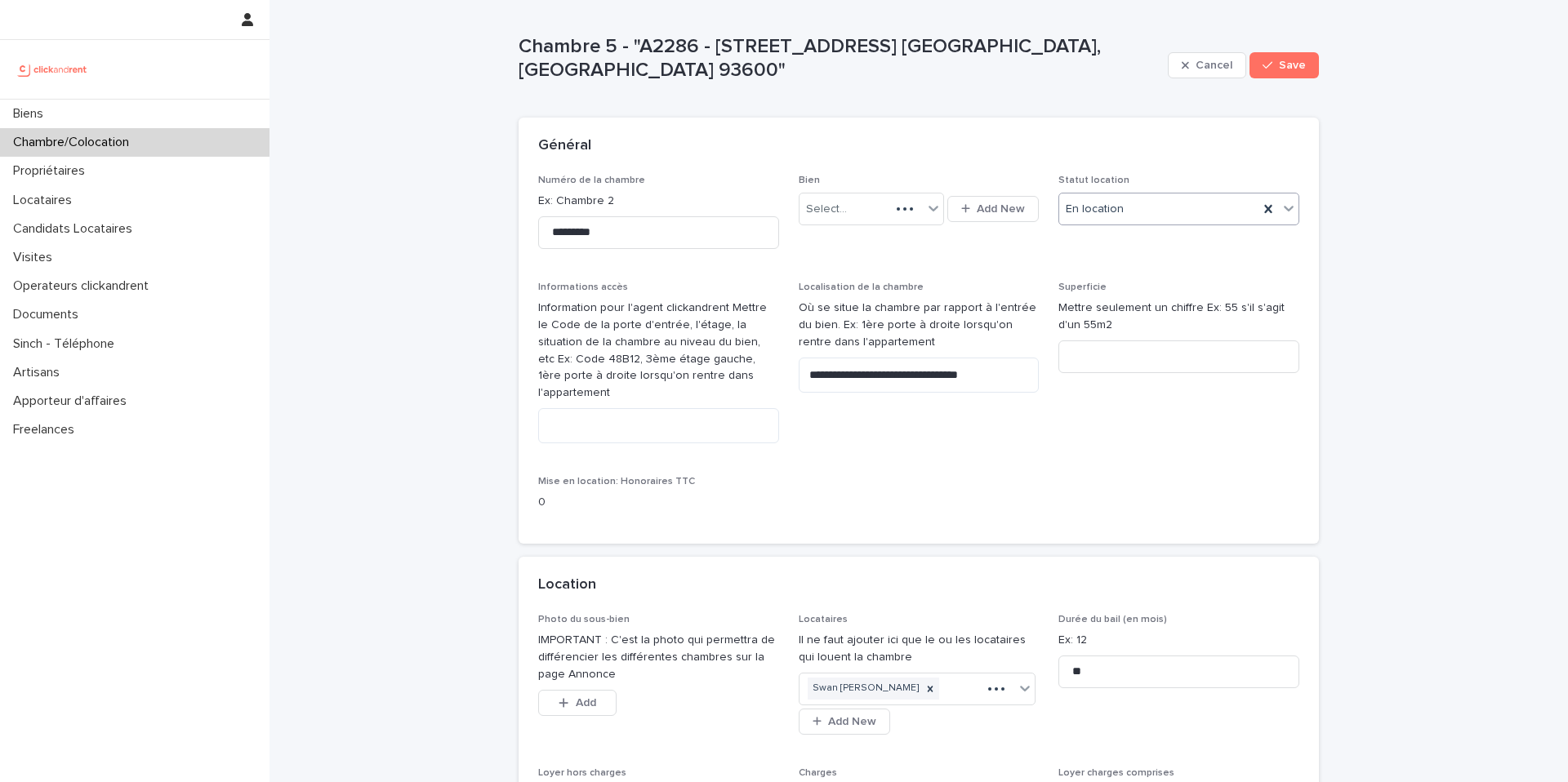
click at [1166, 212] on div "En location" at bounding box center [1159, 209] width 199 height 27
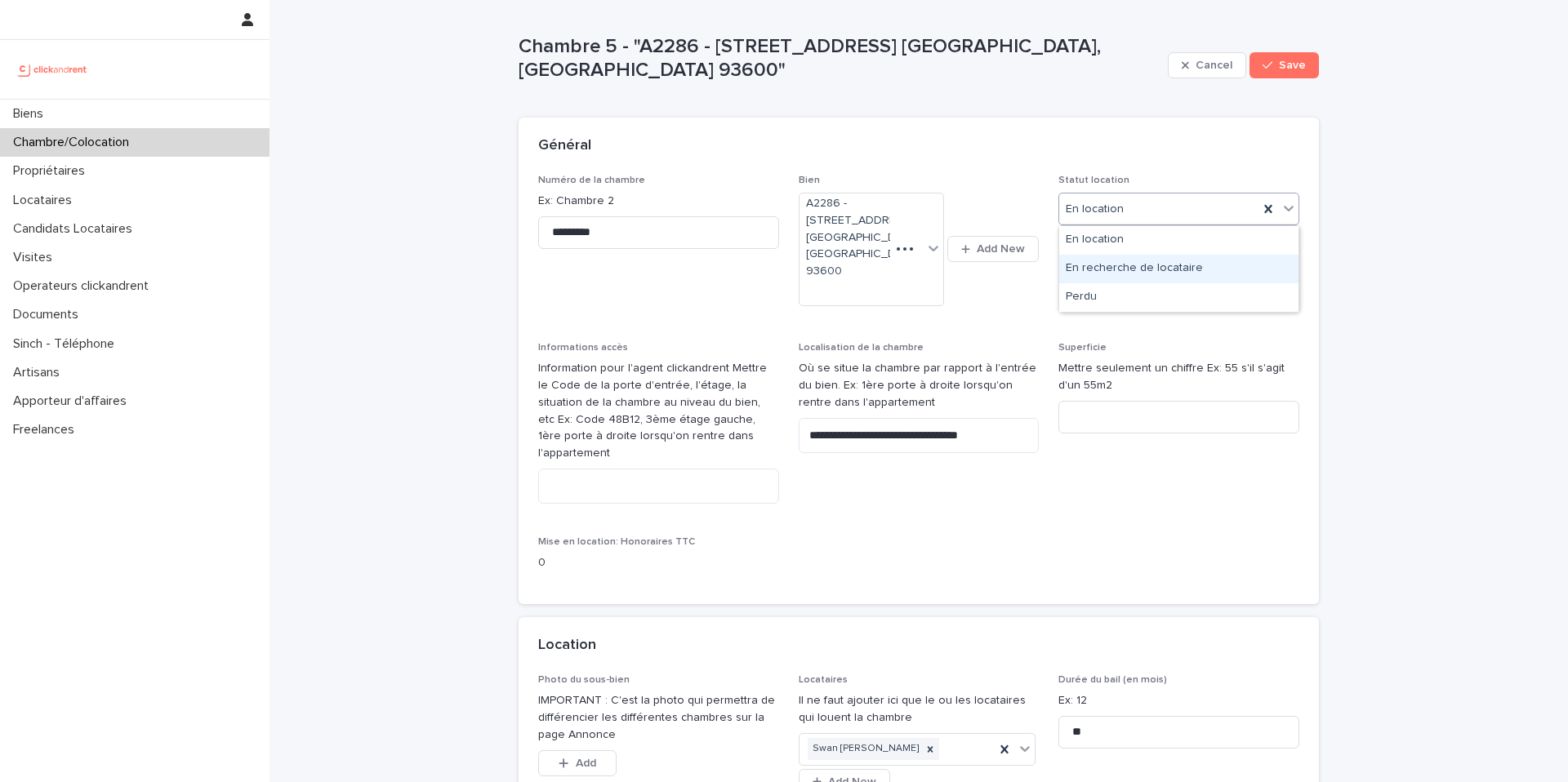
click at [1147, 280] on div "En recherche de locataire" at bounding box center [1179, 269] width 239 height 28
click at [1083, 499] on div "**********" at bounding box center [918, 380] width 761 height 411
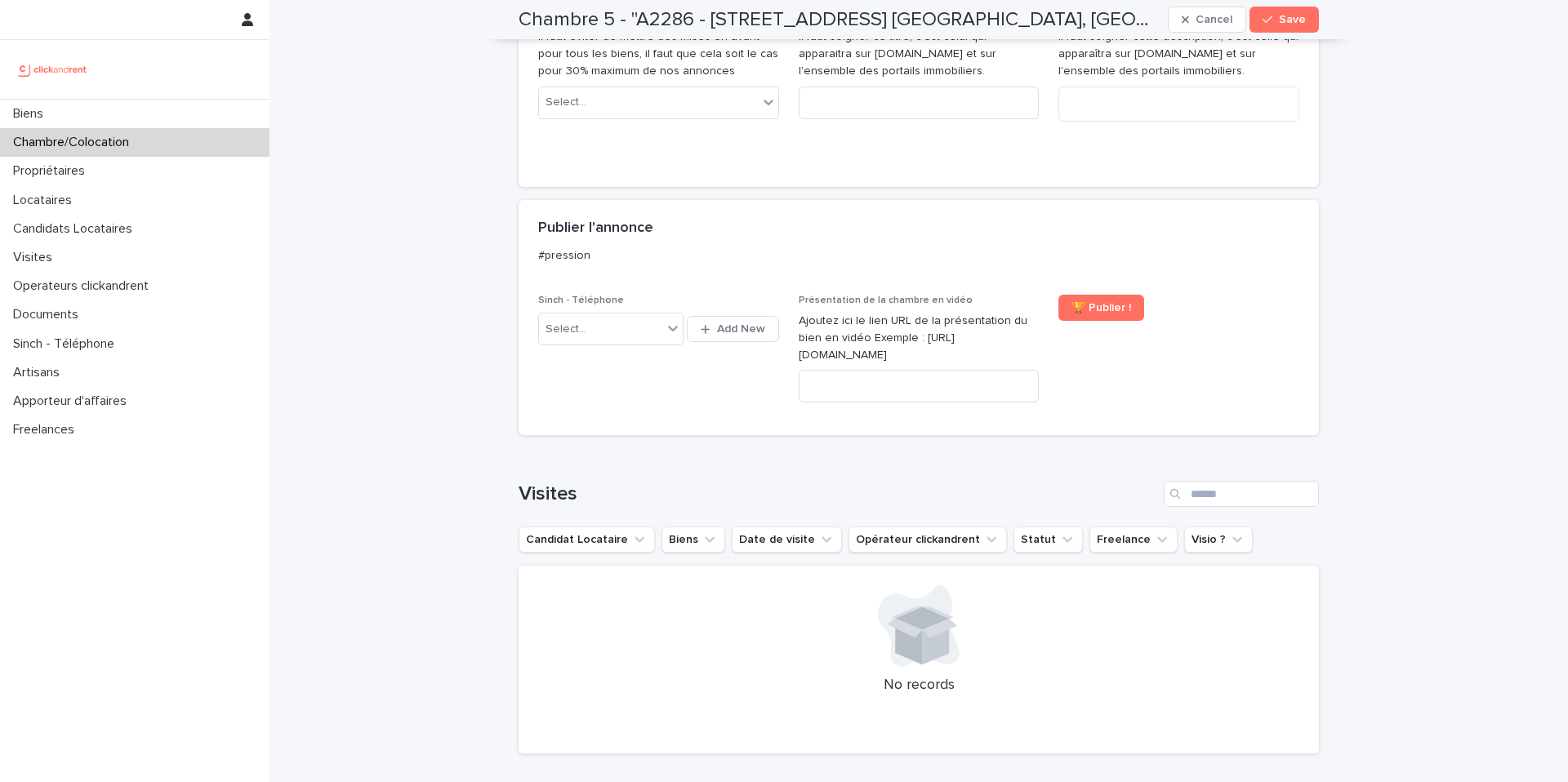
scroll to position [1119, 0]
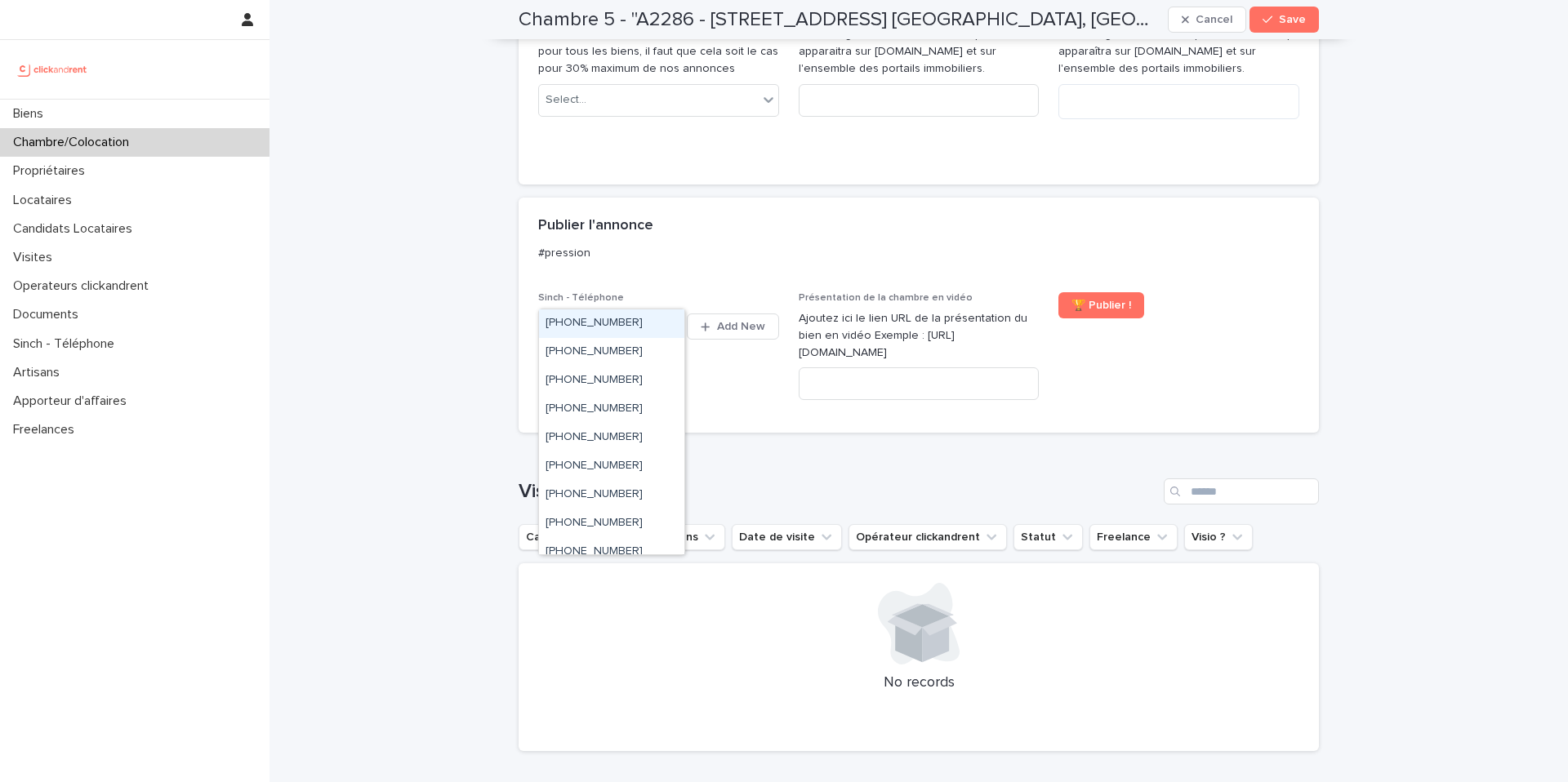
click at [598, 314] on div "Select..." at bounding box center [600, 327] width 123 height 27
drag, startPoint x: 622, startPoint y: 431, endPoint x: 652, endPoint y: 433, distance: 30.1
click at [652, 433] on div "+33755517177" at bounding box center [611, 433] width 145 height 28
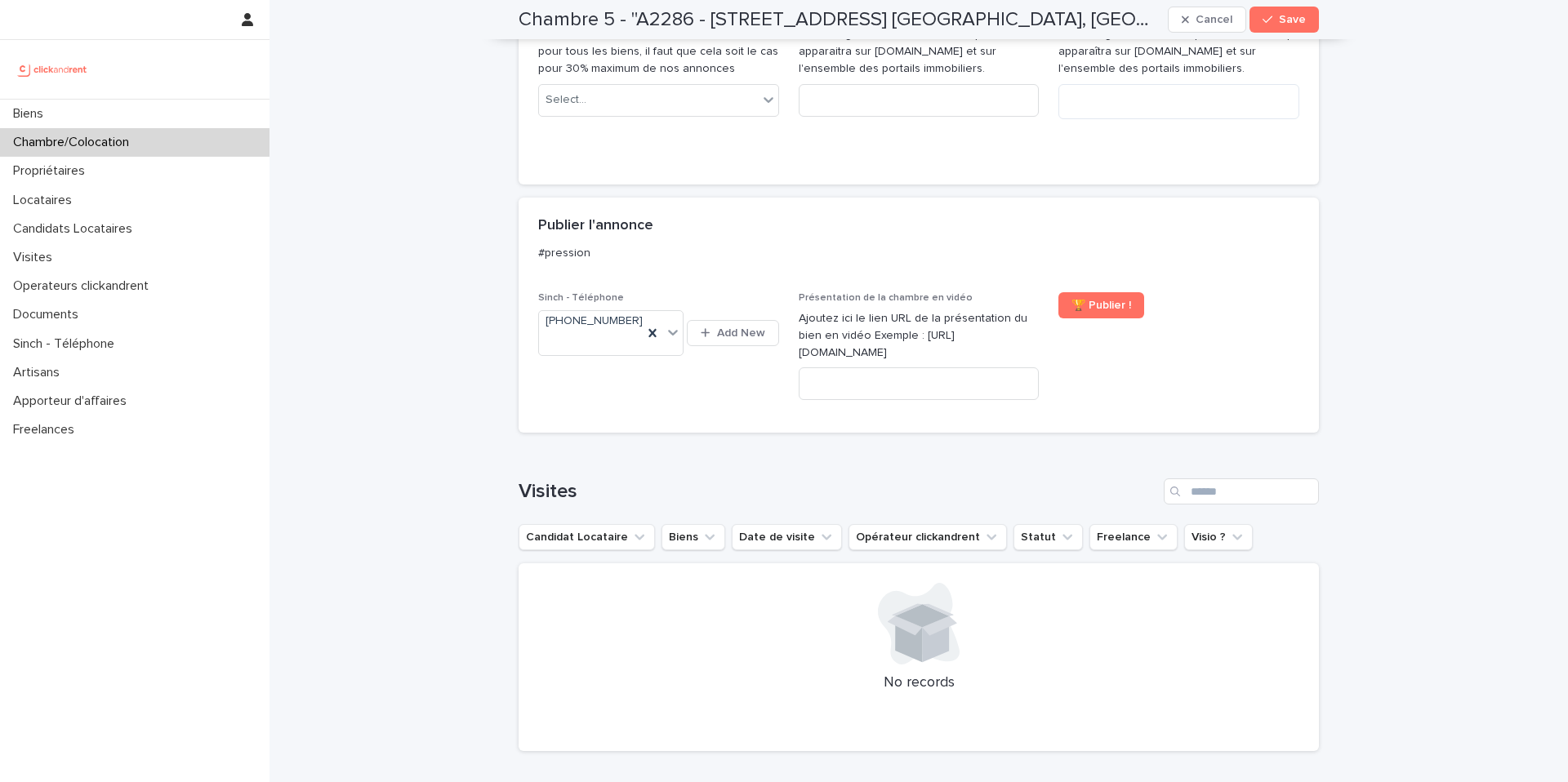
click at [652, 445] on div "Loading... Saving… Visites Candidat Locataire Biens Date de visite Opérateur cl…" at bounding box center [918, 605] width 800 height 319
click at [1013, 197] on div "Publier l'annonce #pression" at bounding box center [918, 244] width 800 height 95
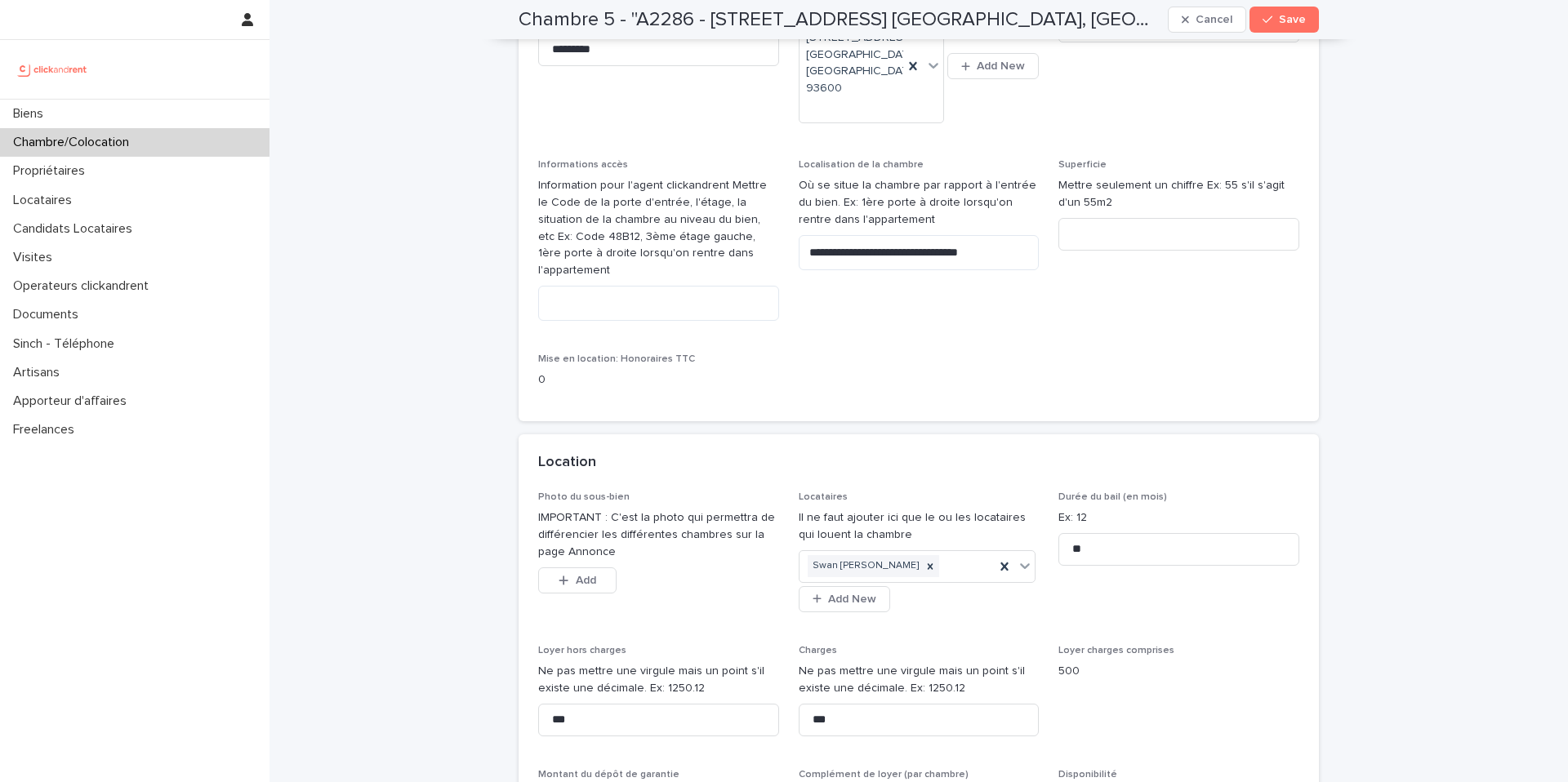
scroll to position [166, 0]
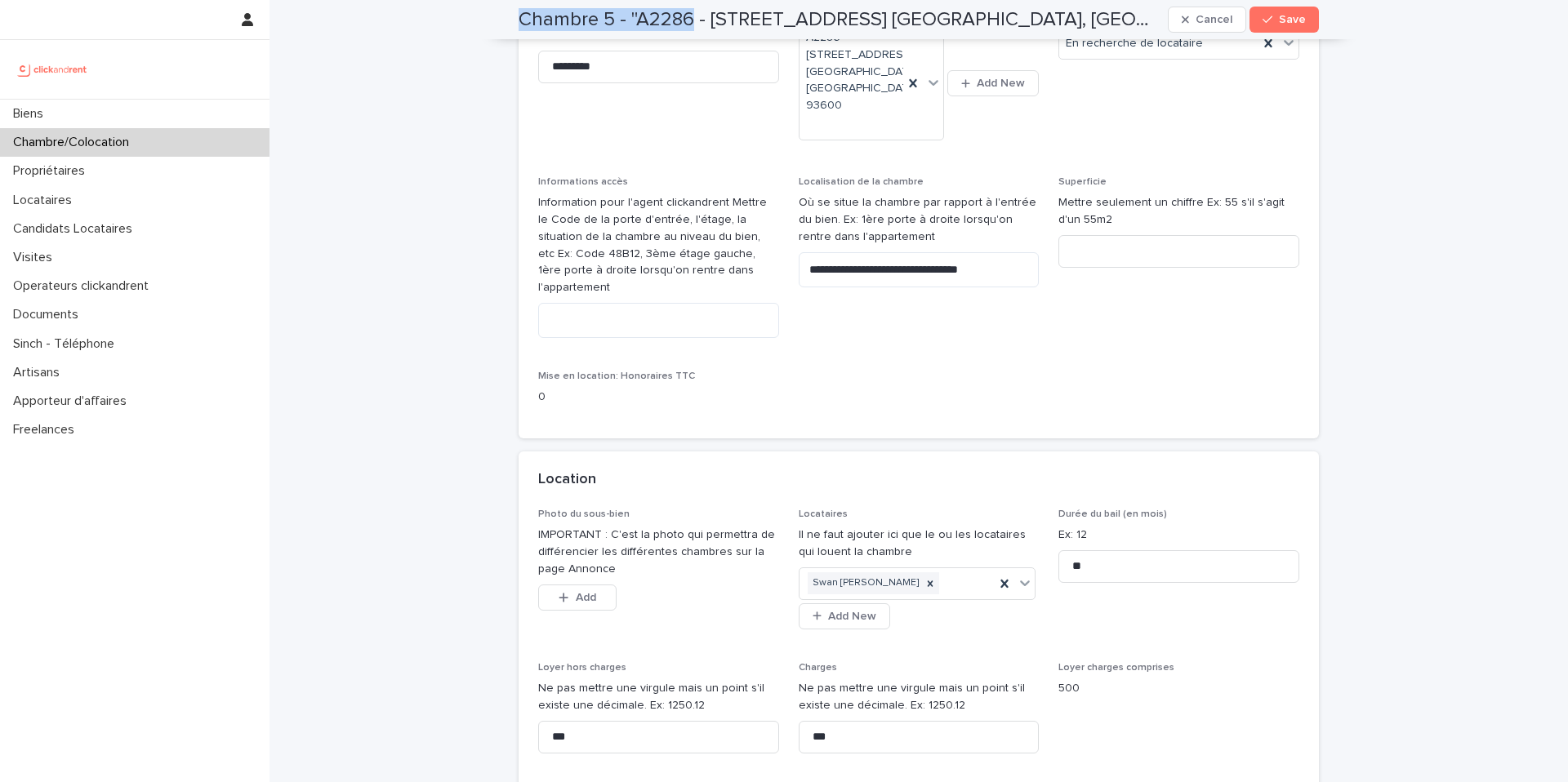
drag, startPoint x: 691, startPoint y: 19, endPoint x: 512, endPoint y: 20, distance: 179.0
click at [512, 21] on div "Chambre 5 - "A2286 - 5 allée du Dr. Schalow, Aulnay-sous-Bois 93600" Cancel Save" at bounding box center [919, 19] width 879 height 39
copy h2 "Chambre 5 - "A2286"
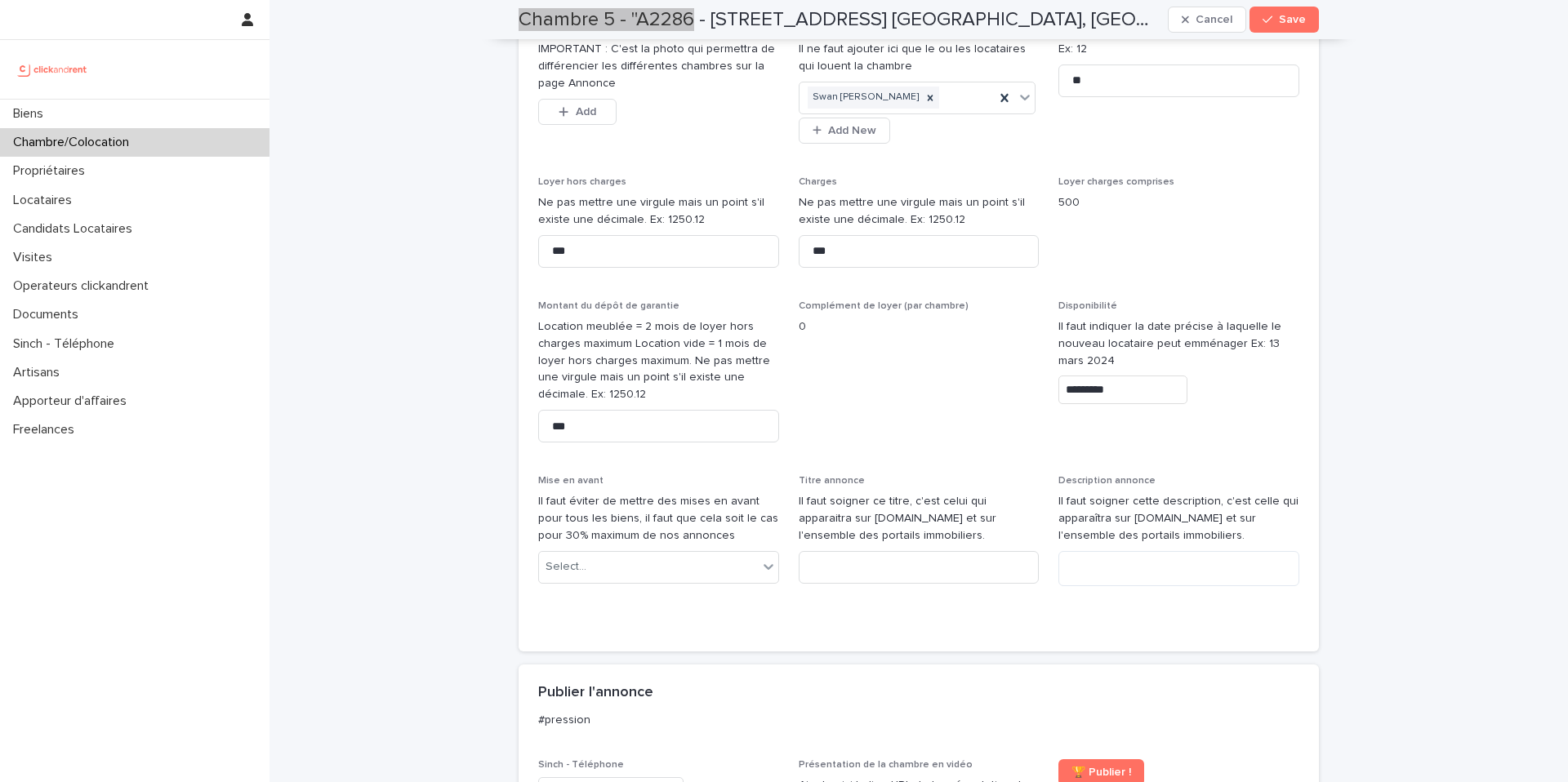
scroll to position [665, 0]
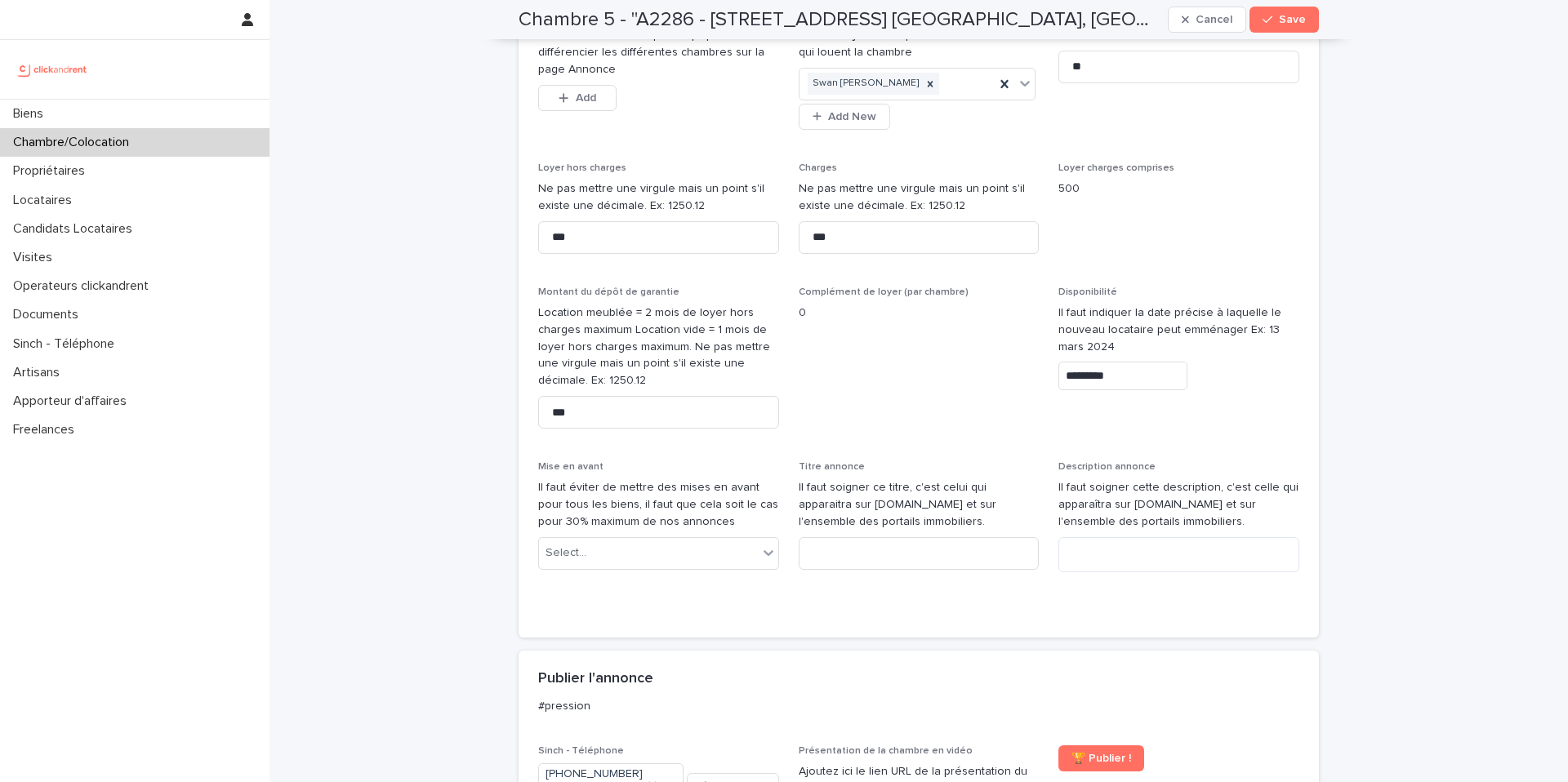
click at [1138, 361] on input "*********" at bounding box center [1123, 376] width 129 height 28
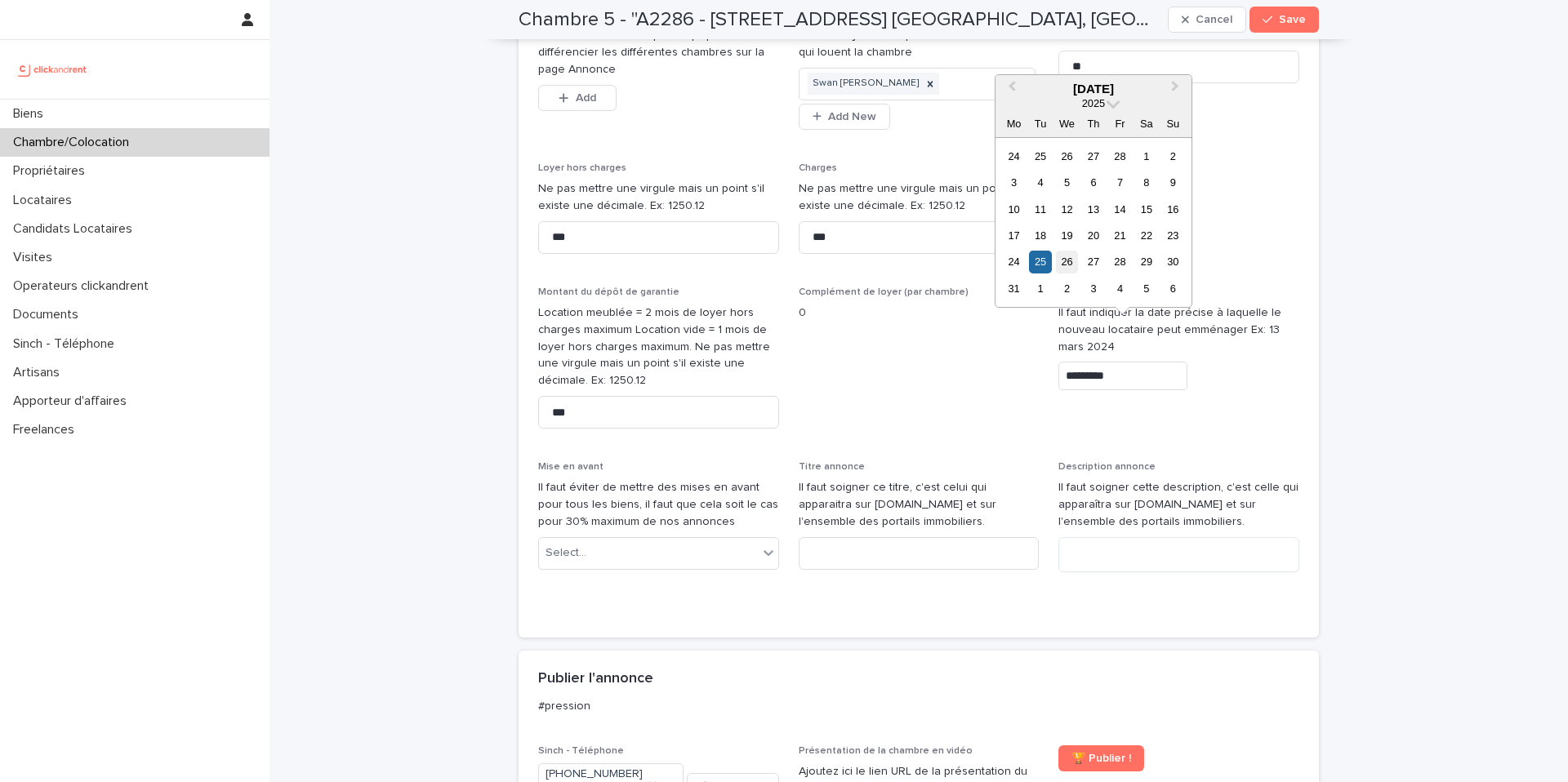
click at [1071, 264] on div "26" at bounding box center [1067, 261] width 22 height 22
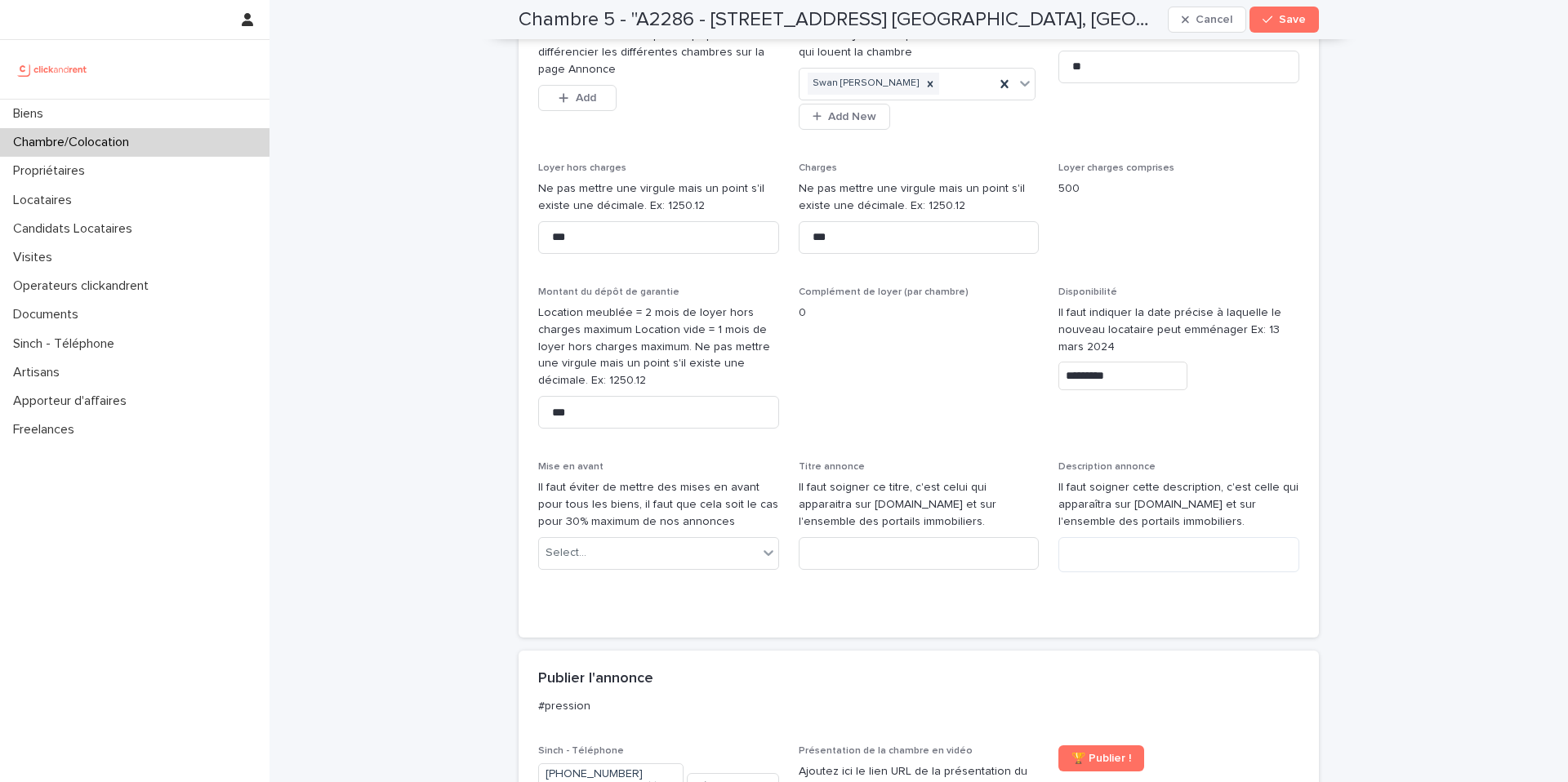
click at [1129, 361] on input "*********" at bounding box center [1123, 376] width 129 height 28
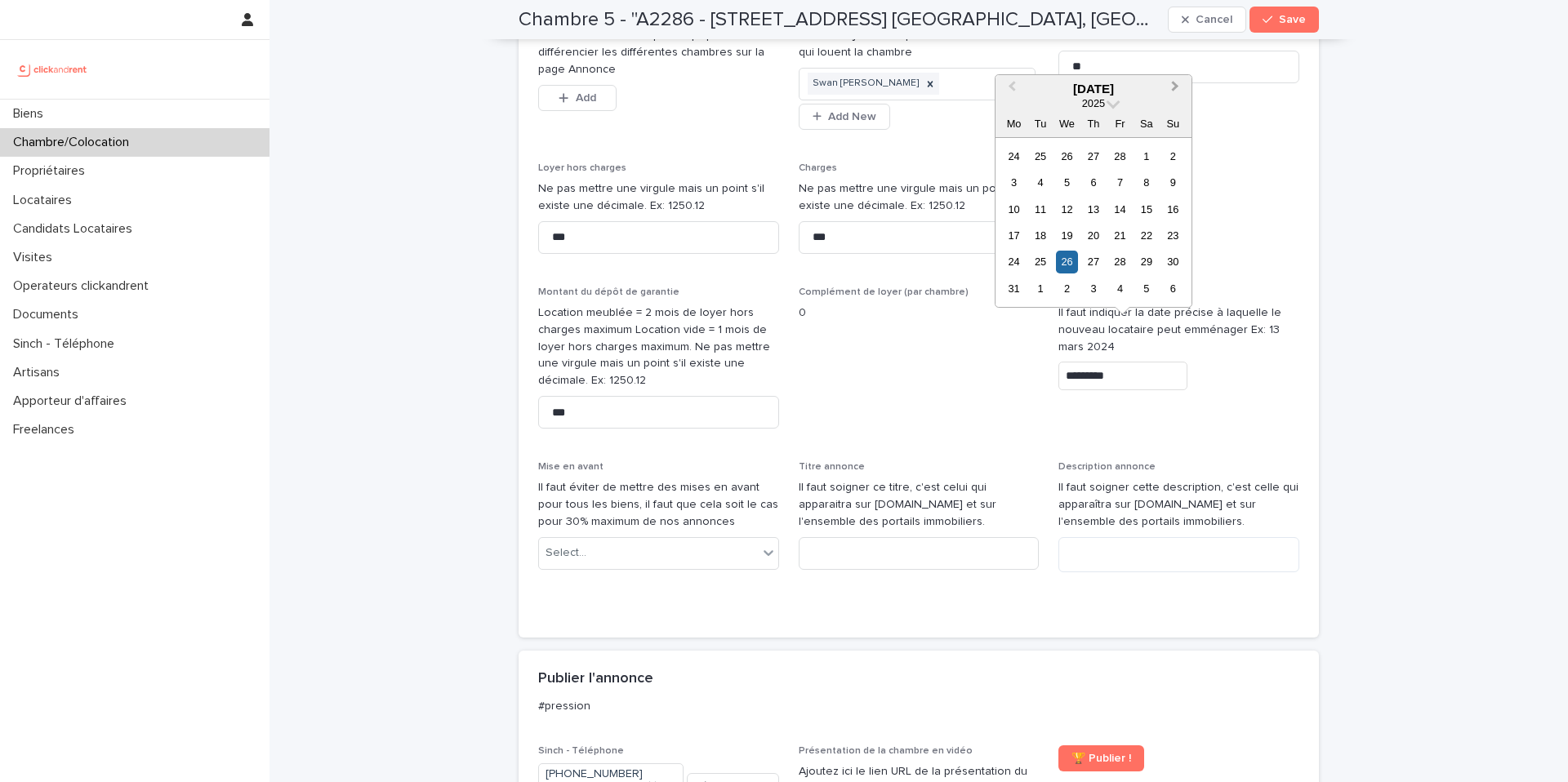
click at [1176, 85] on span "Next Month" at bounding box center [1176, 89] width 0 height 22
click at [1176, 84] on span "Next Month" at bounding box center [1176, 89] width 0 height 22
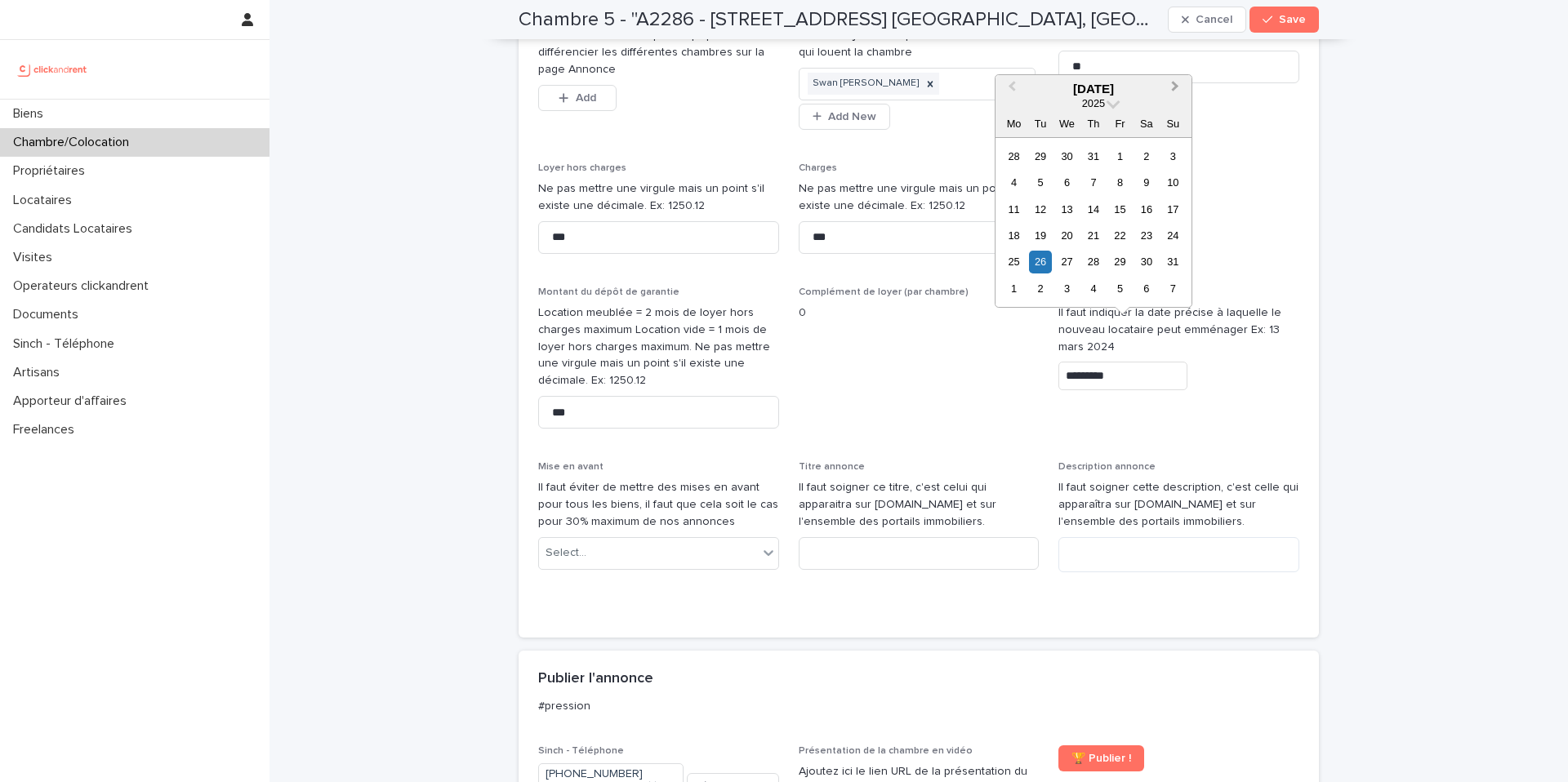
click at [1176, 84] on span "Next Month" at bounding box center [1176, 89] width 0 height 22
click at [1096, 213] on div "16" at bounding box center [1092, 209] width 22 height 22
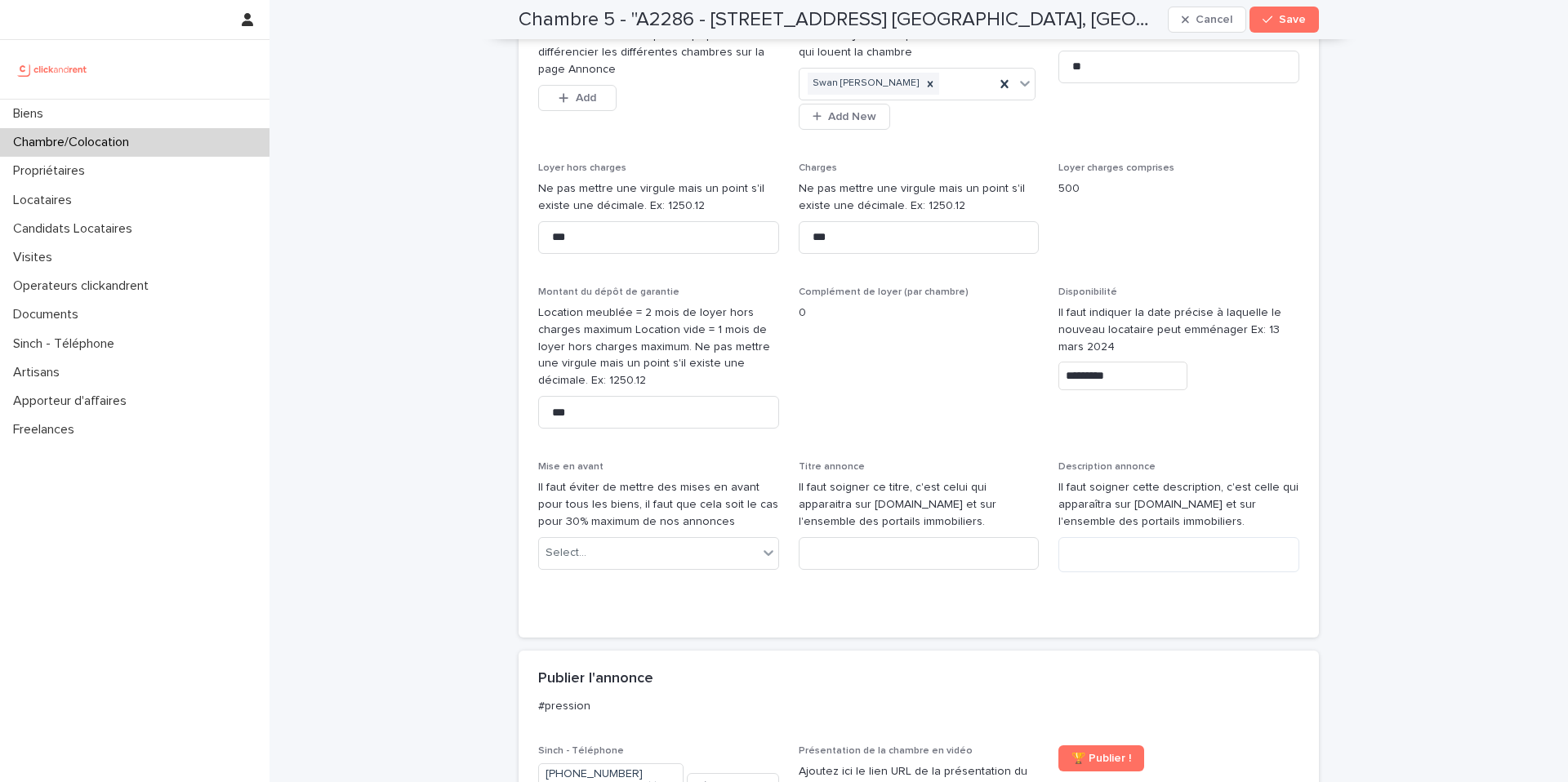
type input "**********"
click at [1277, 26] on button "Save" at bounding box center [1284, 19] width 69 height 26
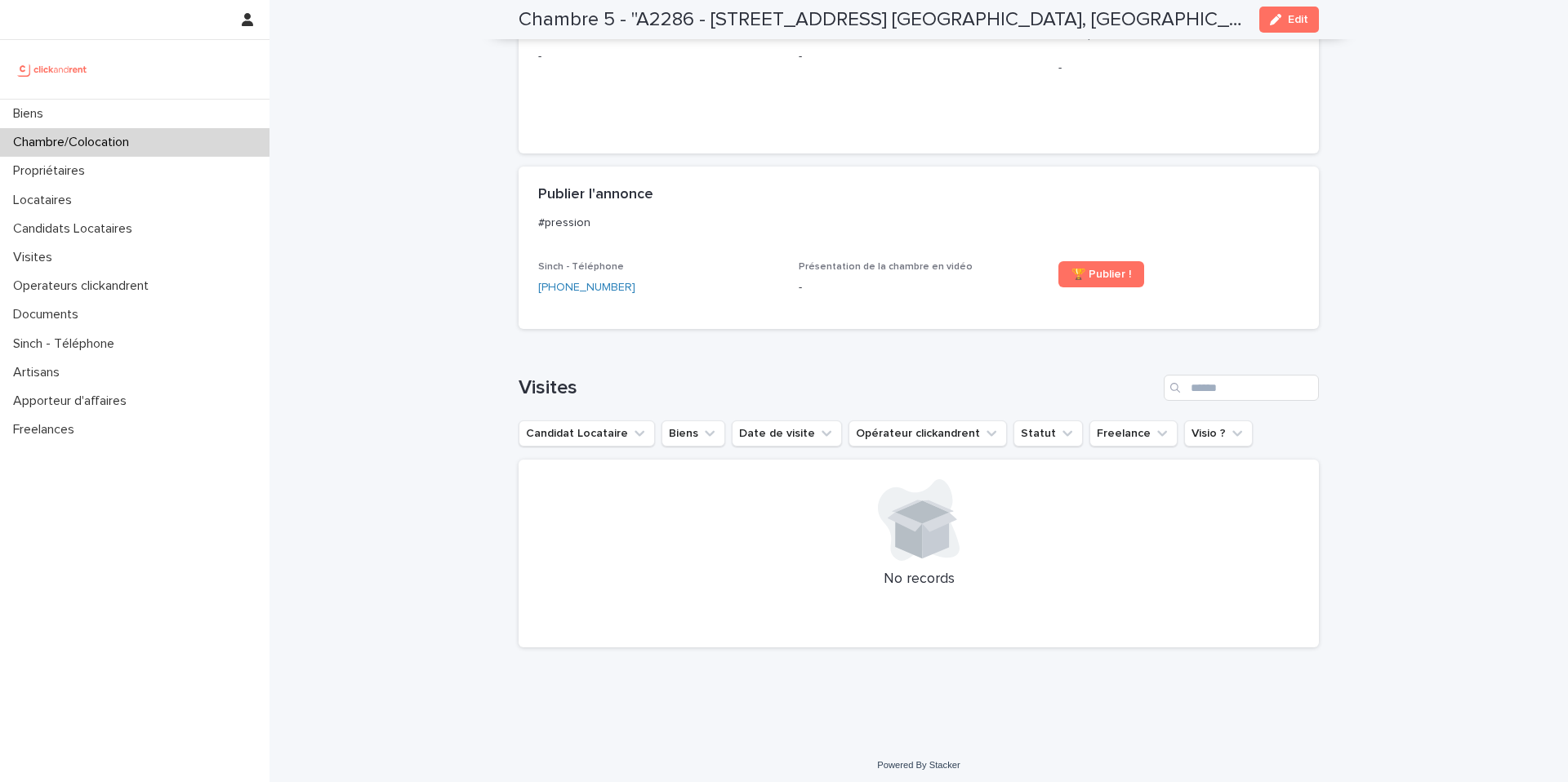
scroll to position [395, 0]
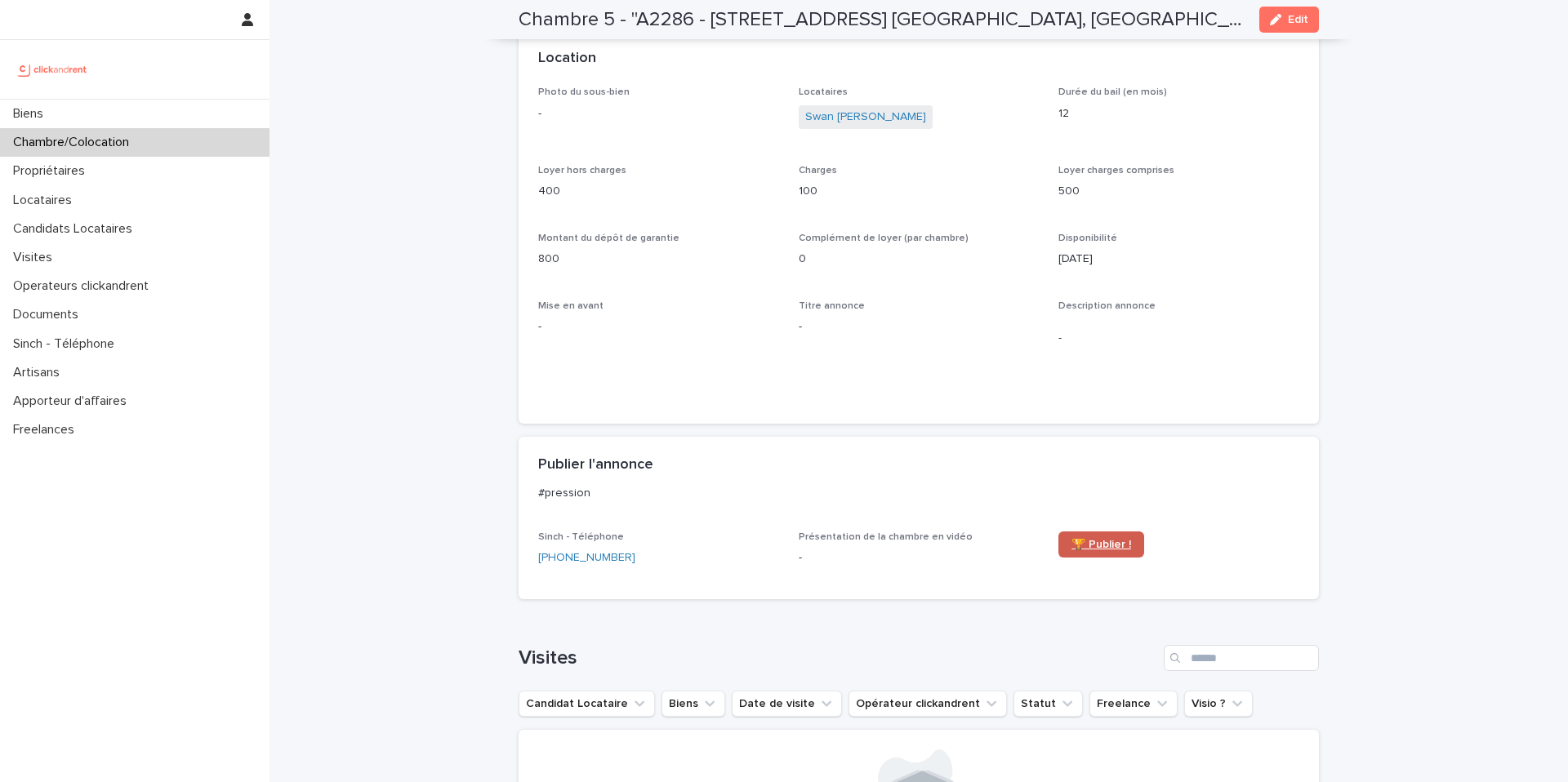
click at [1095, 538] on span "🏆 Publier !" at bounding box center [1100, 544] width 59 height 12
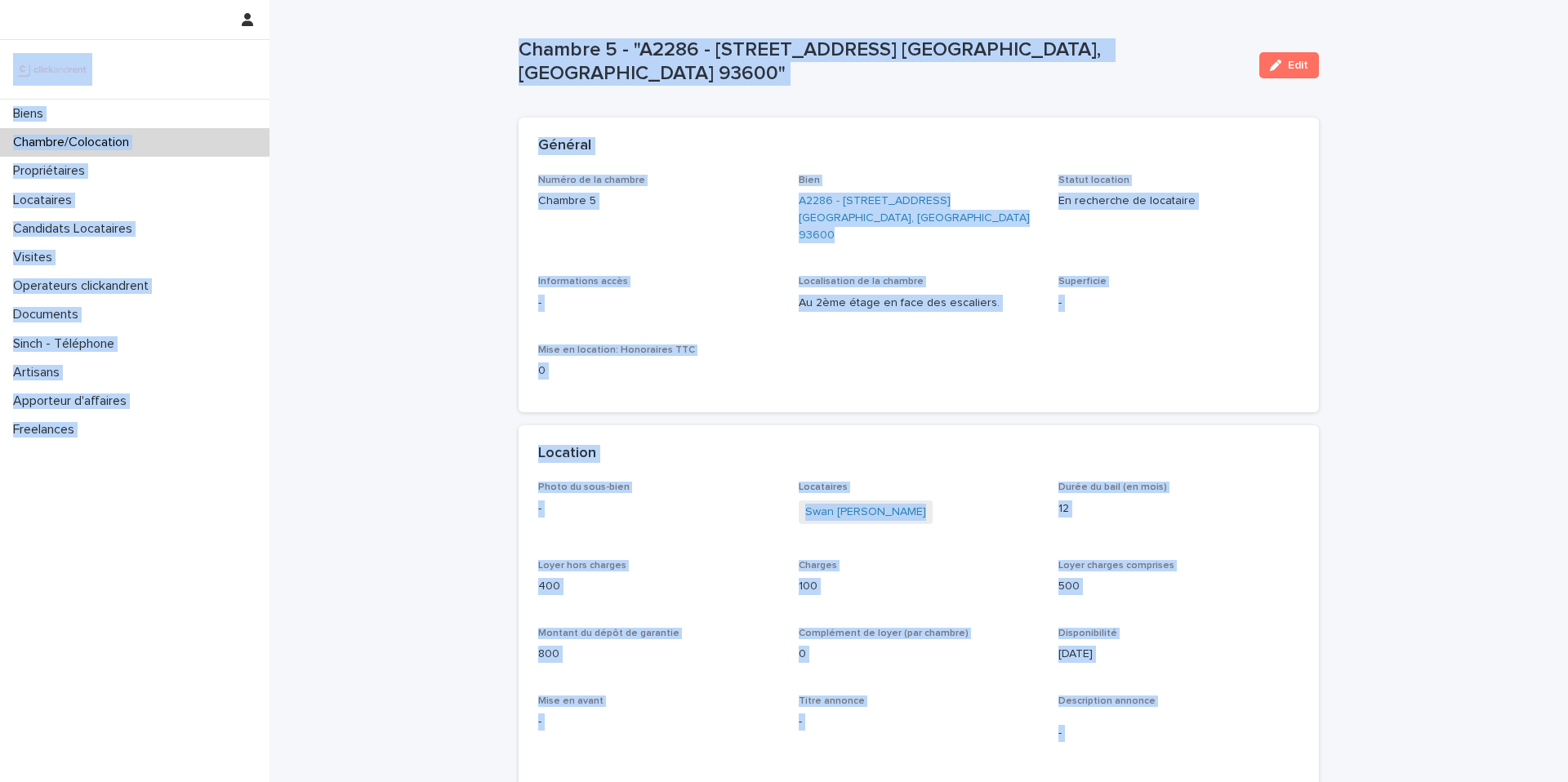
click at [465, 88] on div "Loading... Saving… Loading... Saving… Chambre 5 - "A2286 - 5 allée du Dr. Schal…" at bounding box center [919, 703] width 1299 height 1407
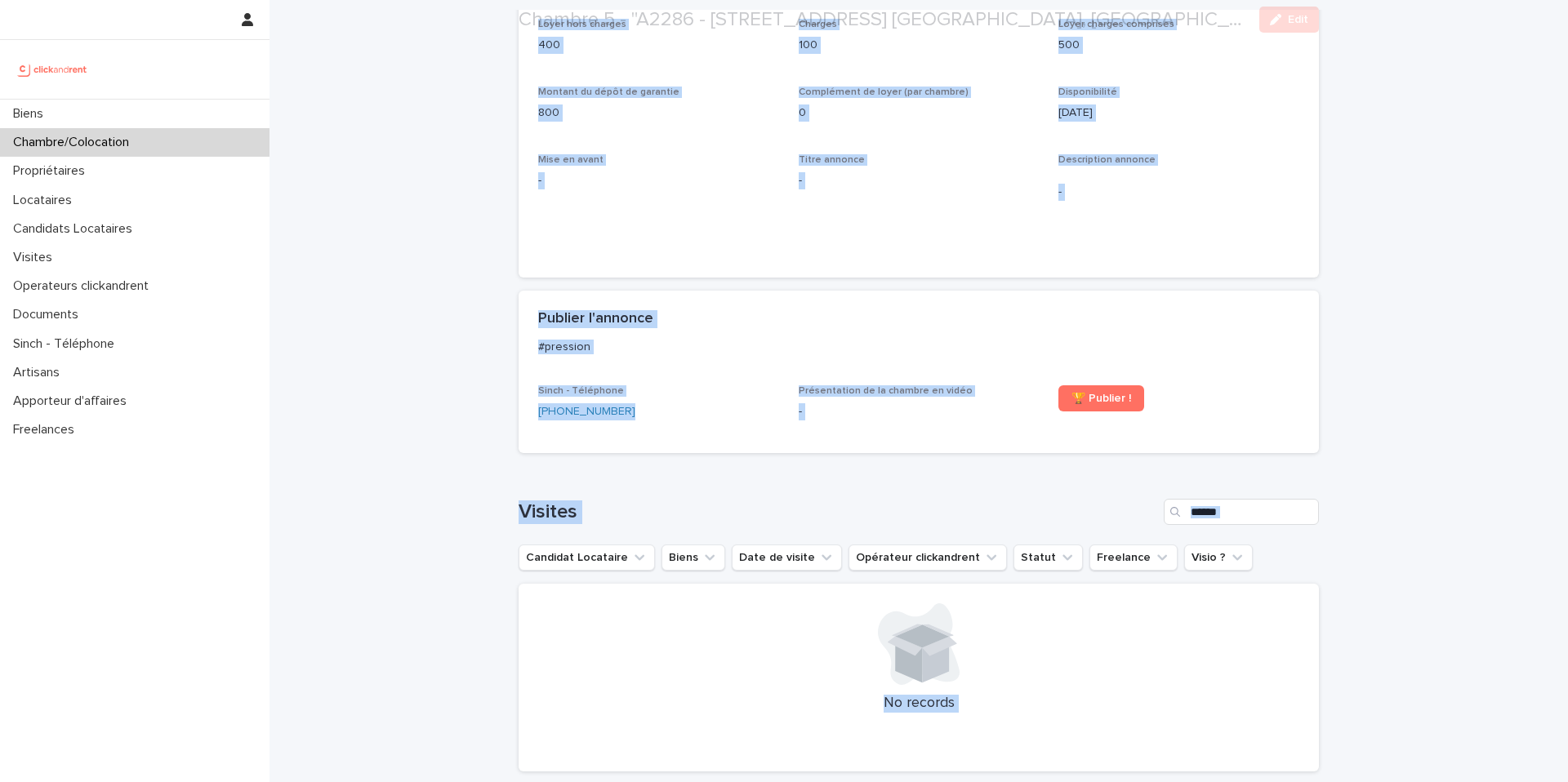
scroll to position [654, 0]
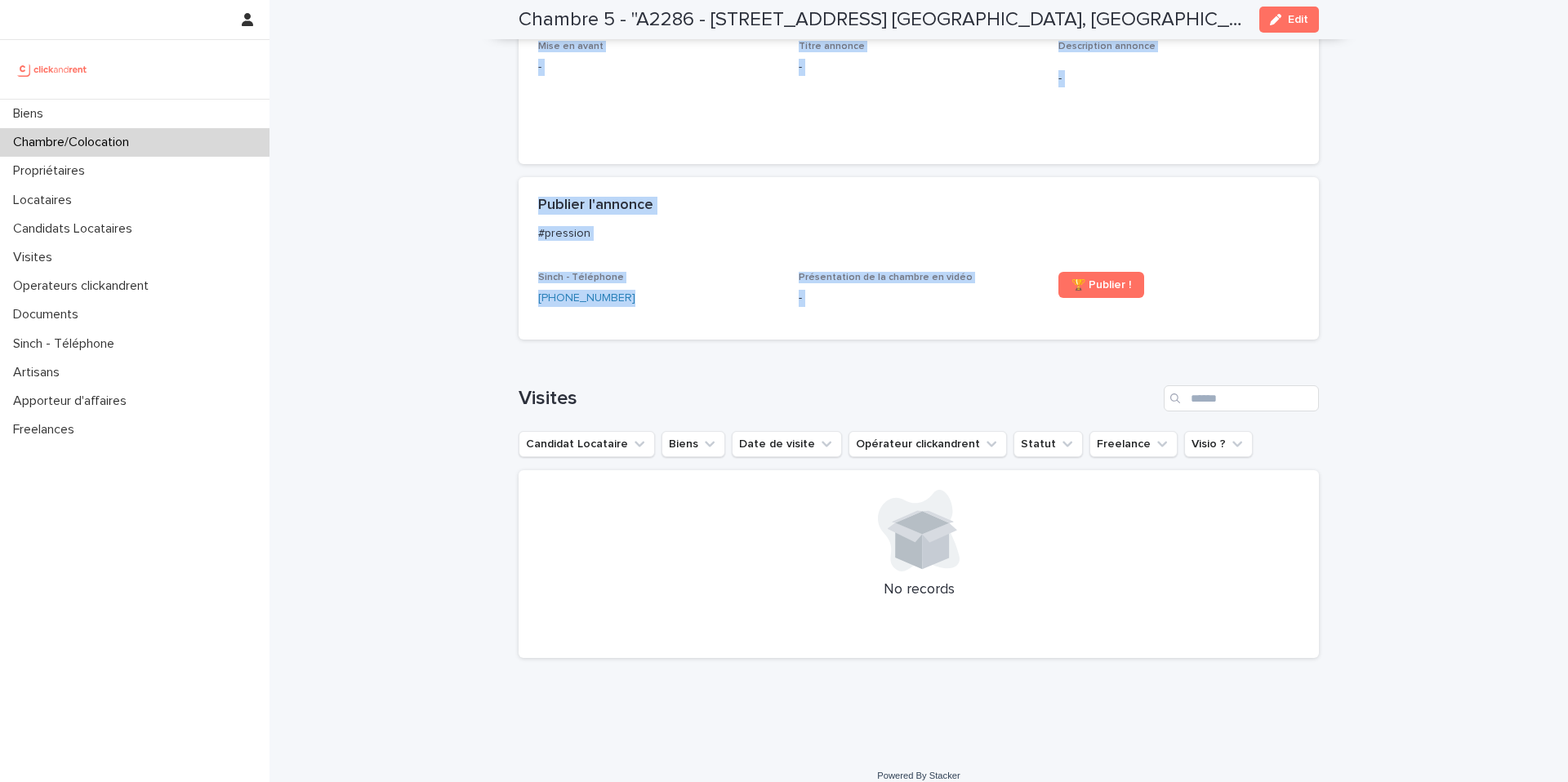
drag, startPoint x: 517, startPoint y: 57, endPoint x: 1155, endPoint y: 294, distance: 680.6
click at [1155, 294] on div "Loading... Saving… Loading... Saving… Chambre 5 - "A2286 - 5 allée du Dr. Schal…" at bounding box center [919, 28] width 817 height 1367
copy div "Chambre 5 - "A2286 - 5 allée du Dr. Schalow, Aulnay-sous-Bois 93600" Edit Sorry…"
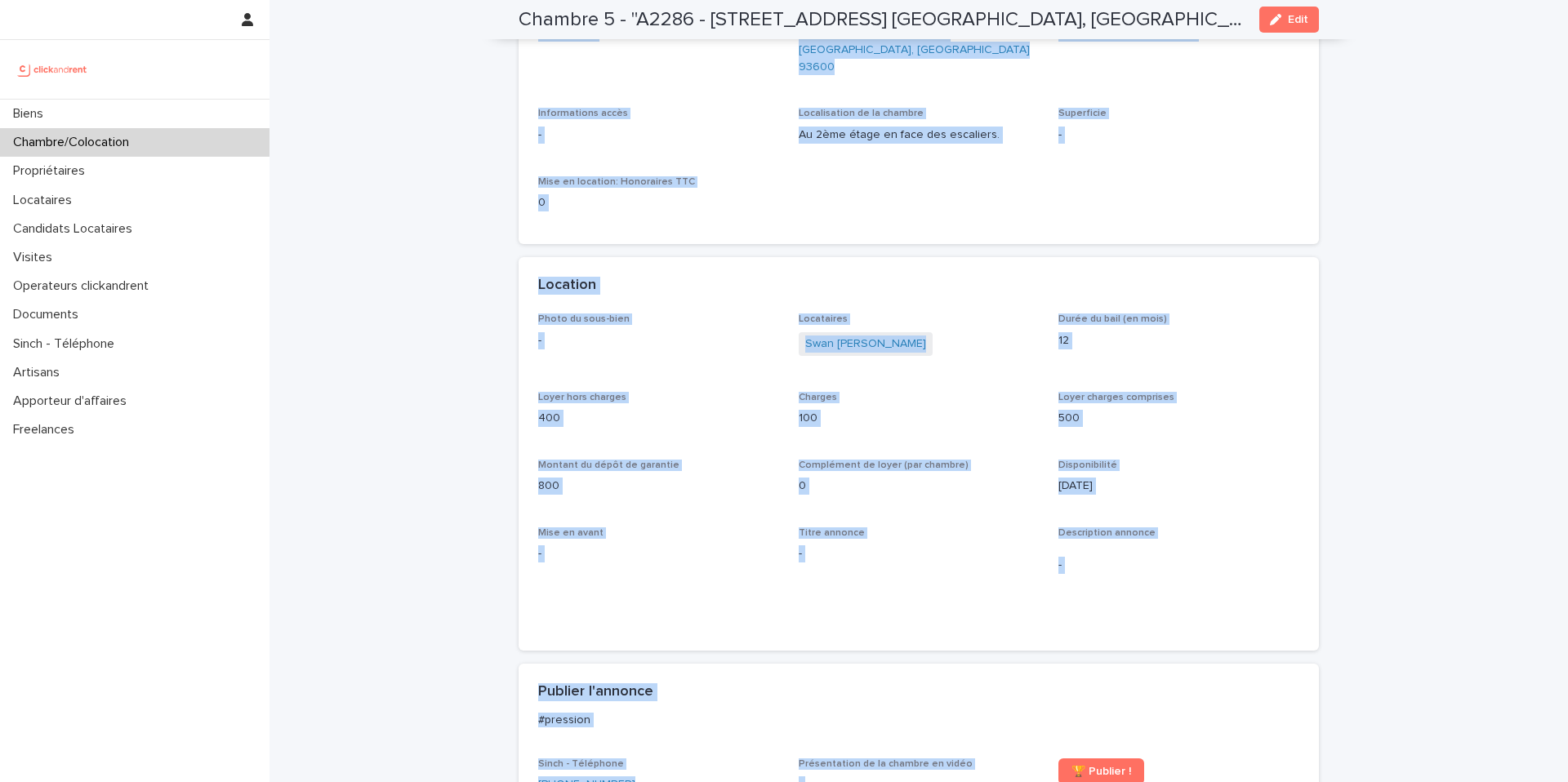
scroll to position [0, 0]
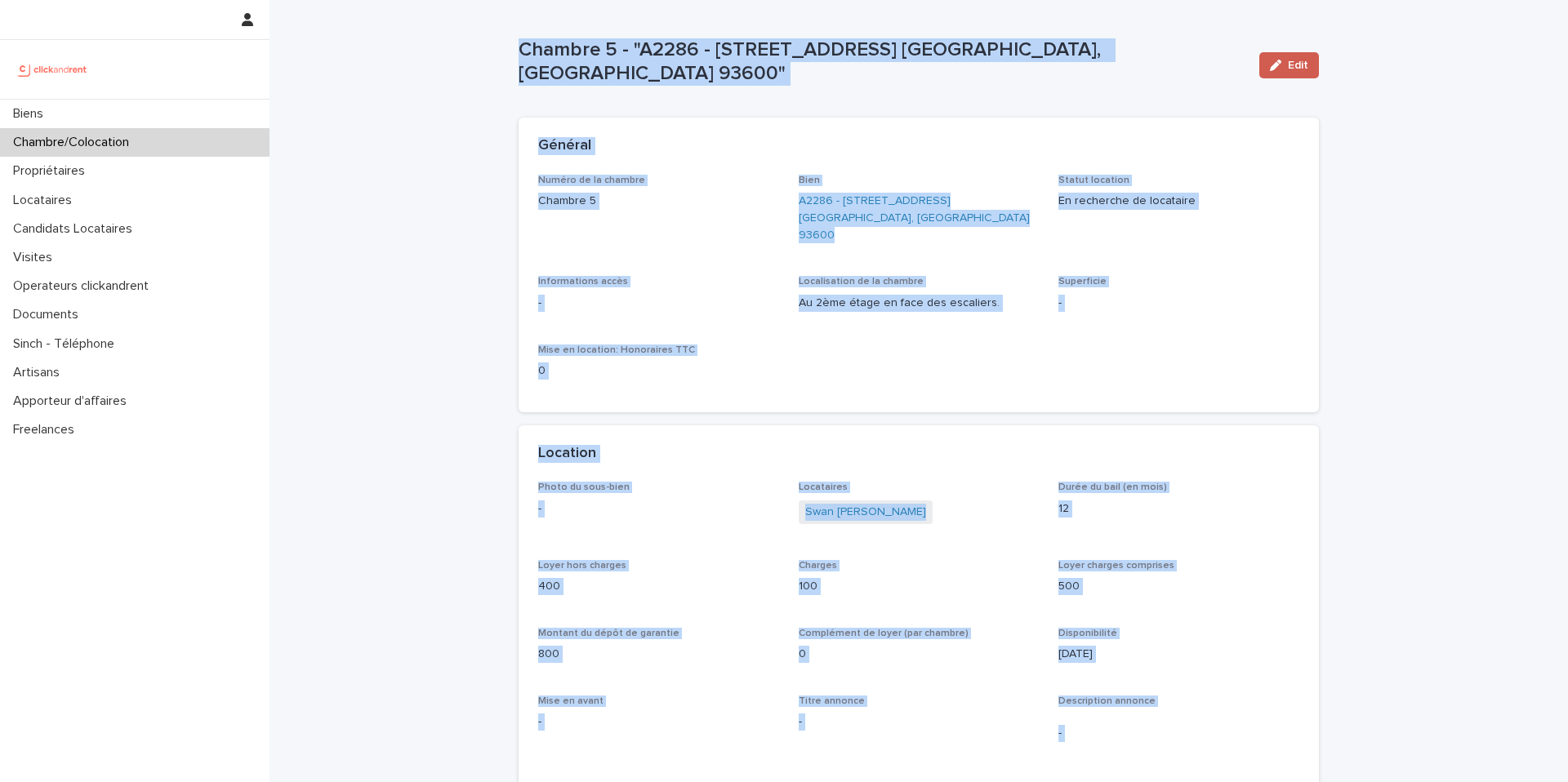
click at [1290, 67] on span "Edit" at bounding box center [1298, 65] width 20 height 12
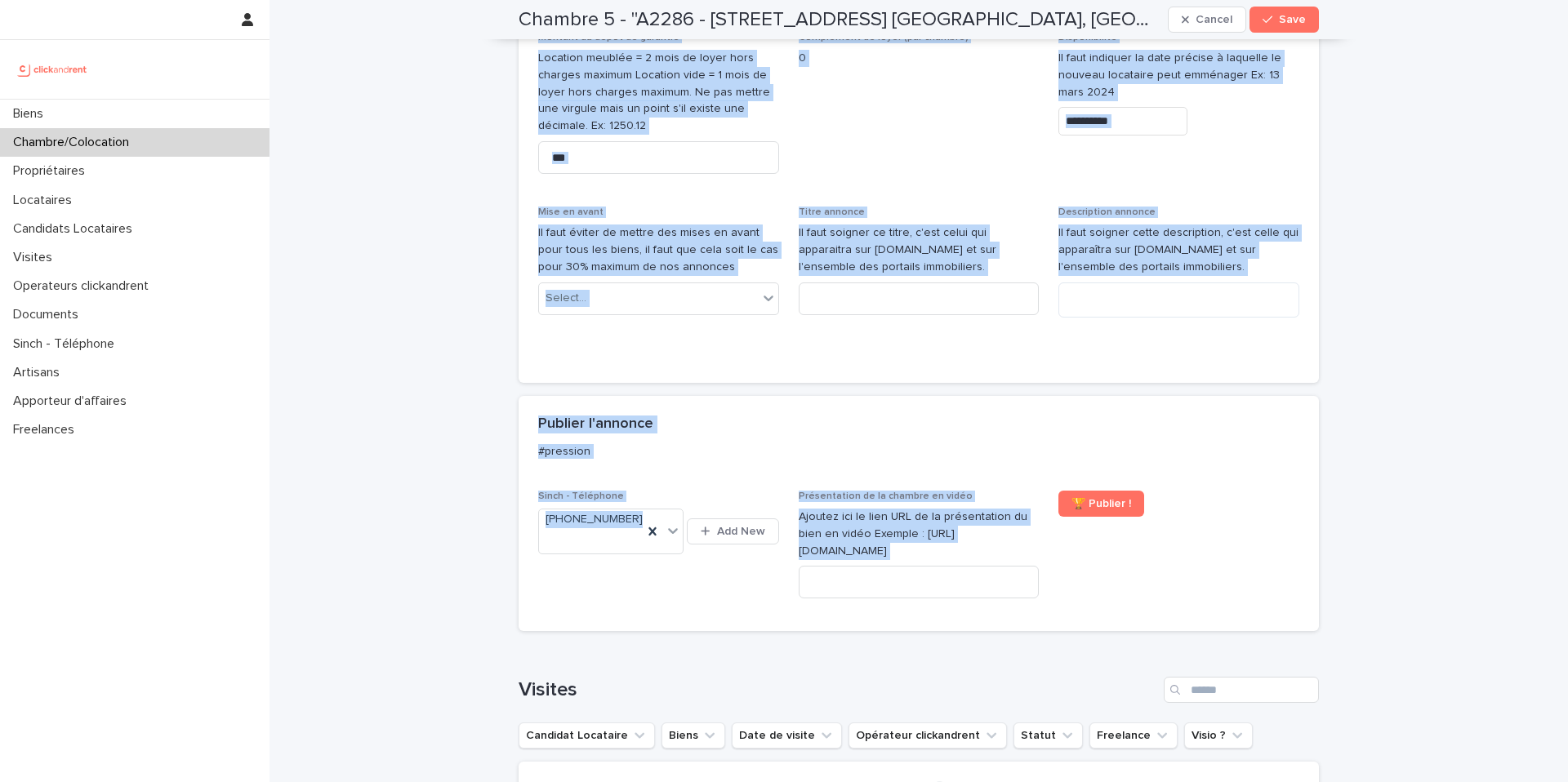
scroll to position [929, 0]
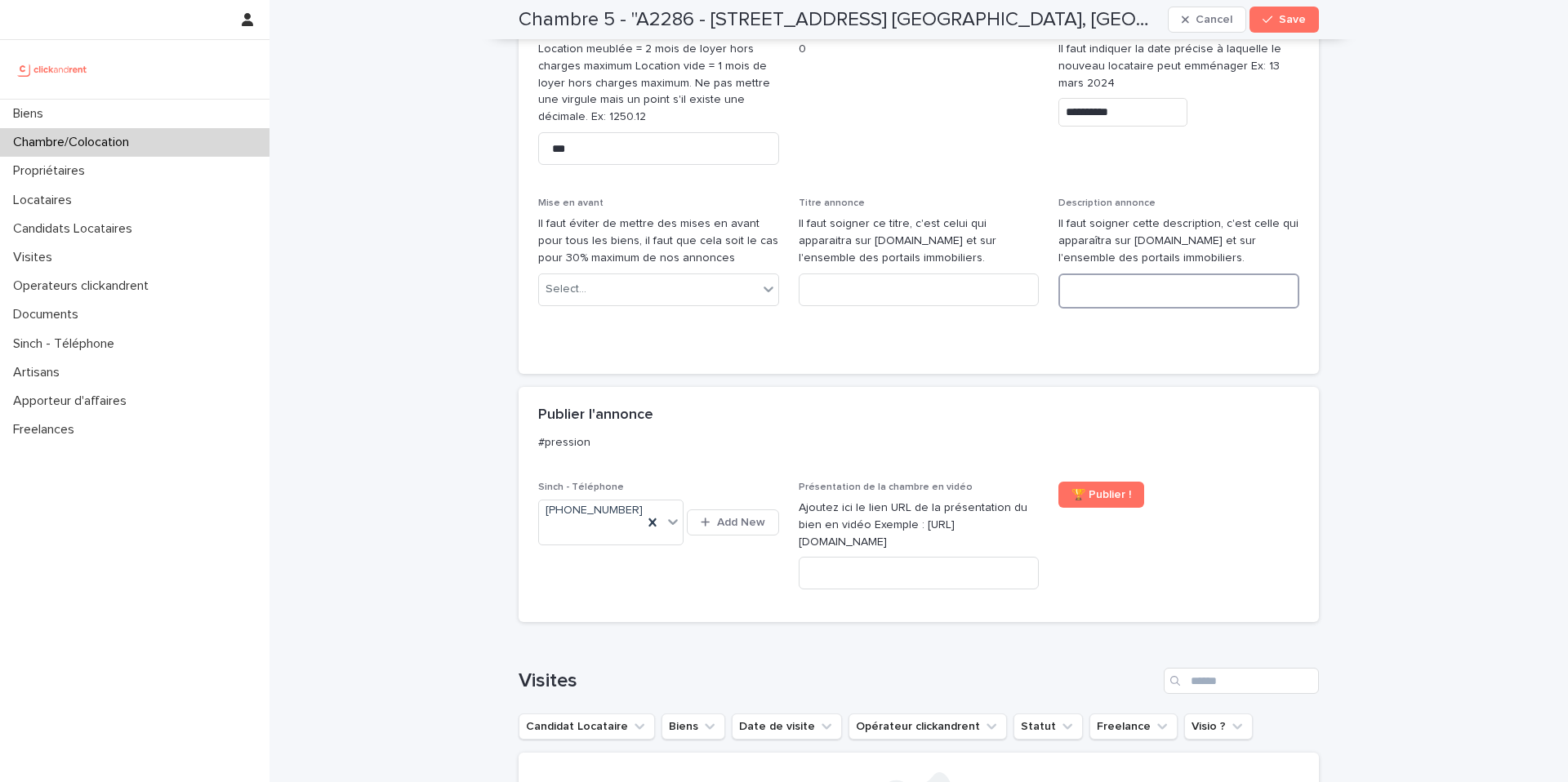
click at [1156, 274] on textarea at bounding box center [1179, 291] width 241 height 35
paste textarea "**********"
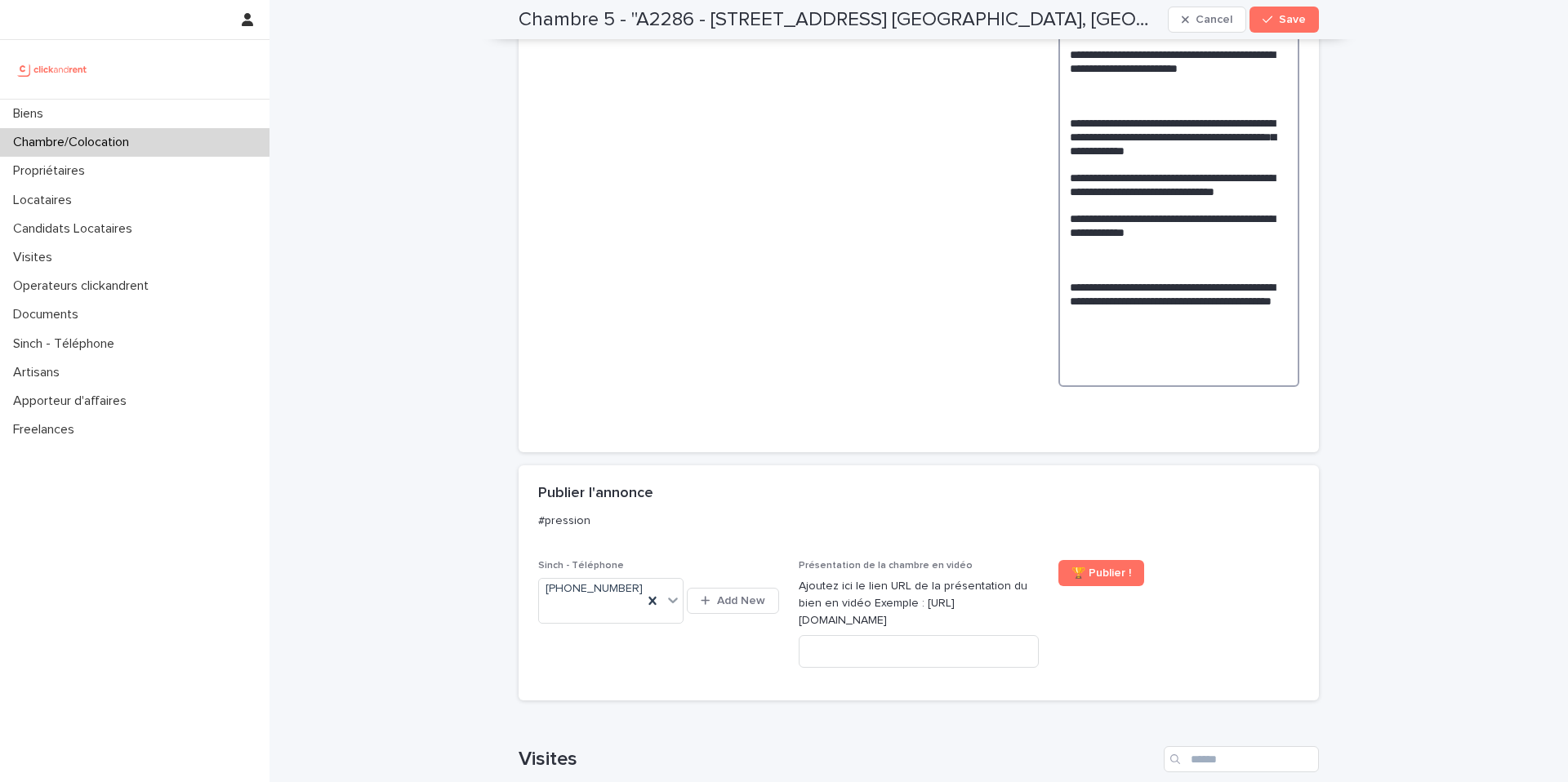
scroll to position [1703, 0]
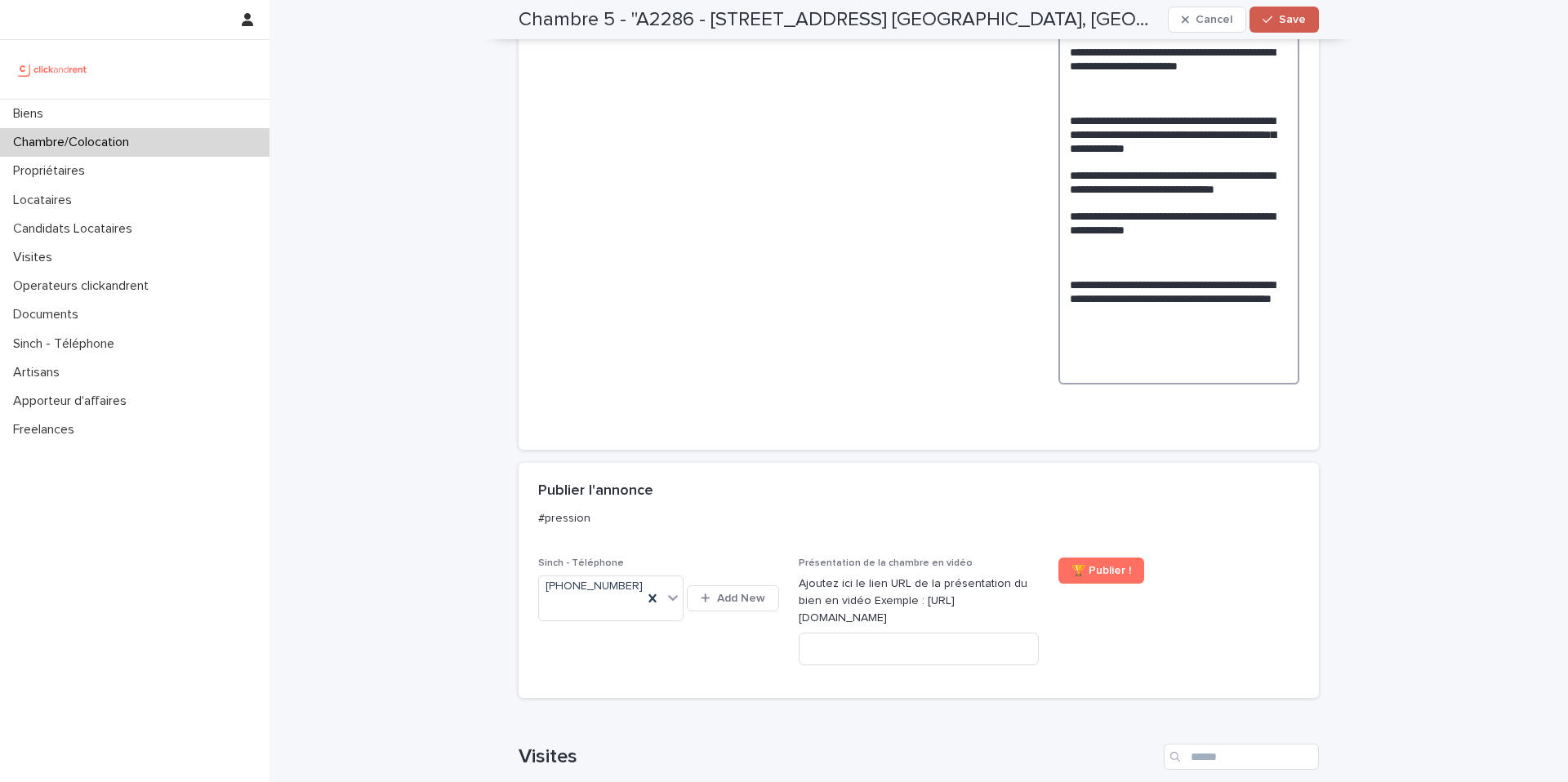
type textarea "**********"
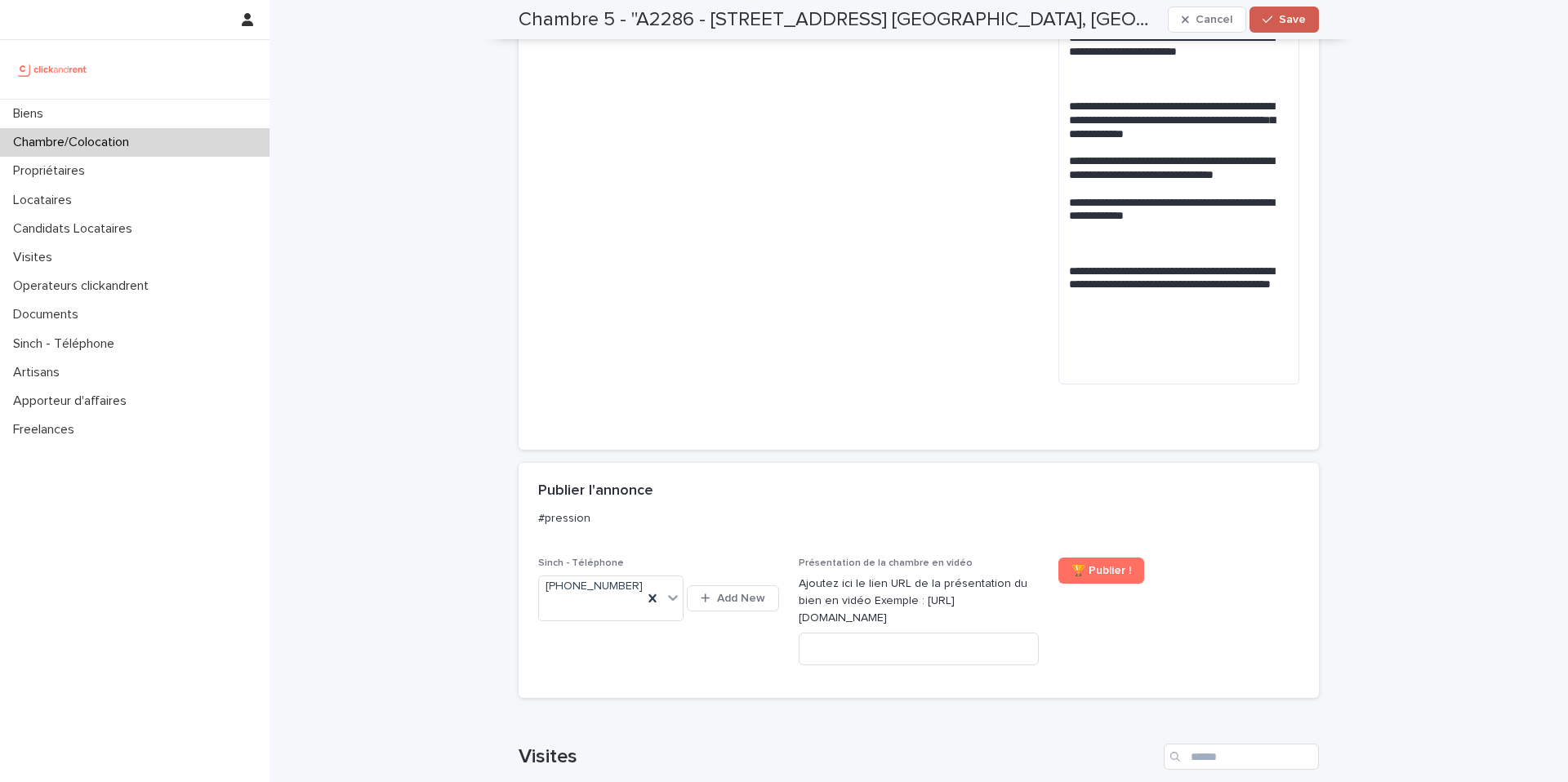
click at [1284, 30] on button "Save" at bounding box center [1284, 19] width 69 height 26
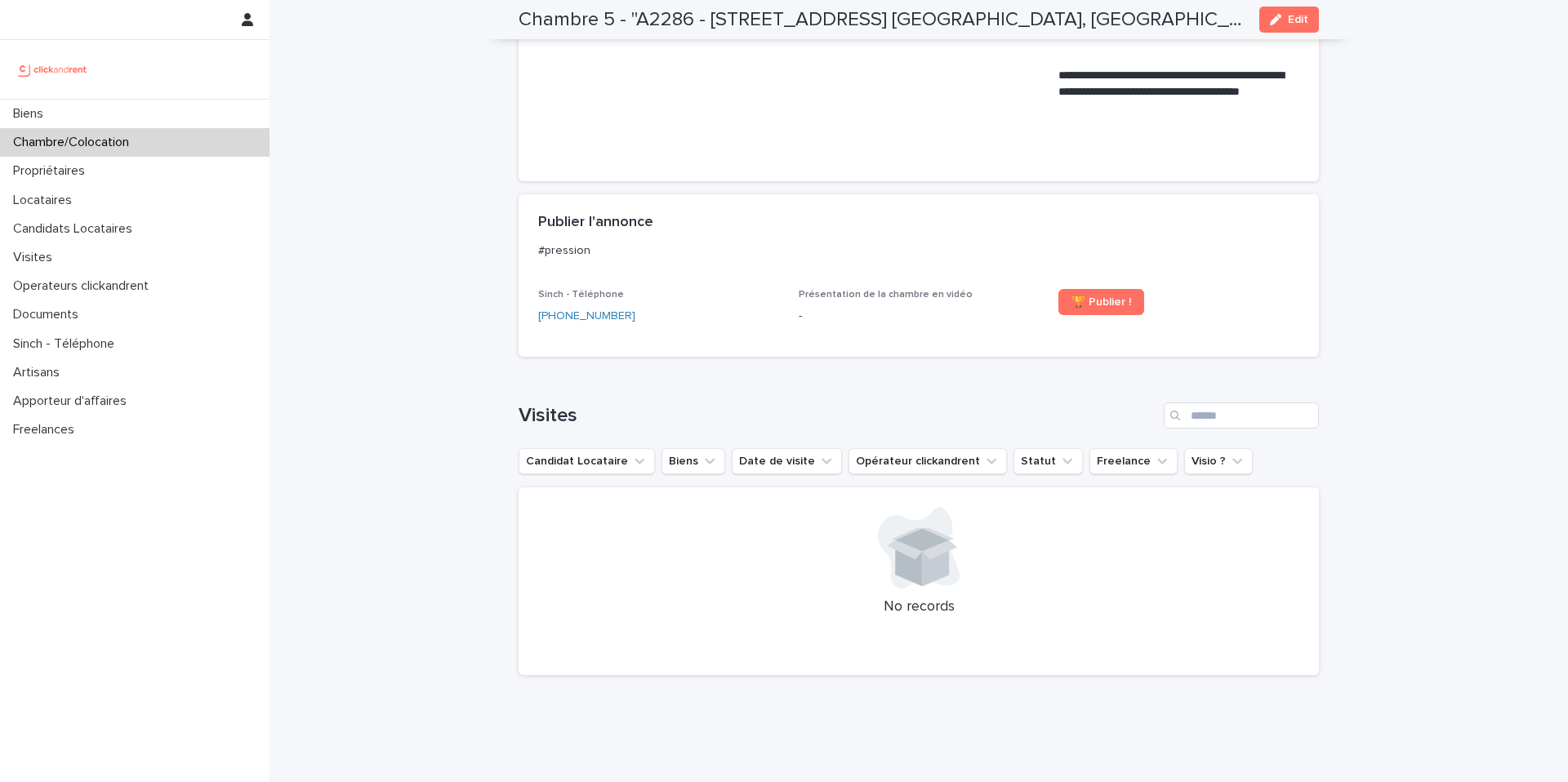
scroll to position [1588, 0]
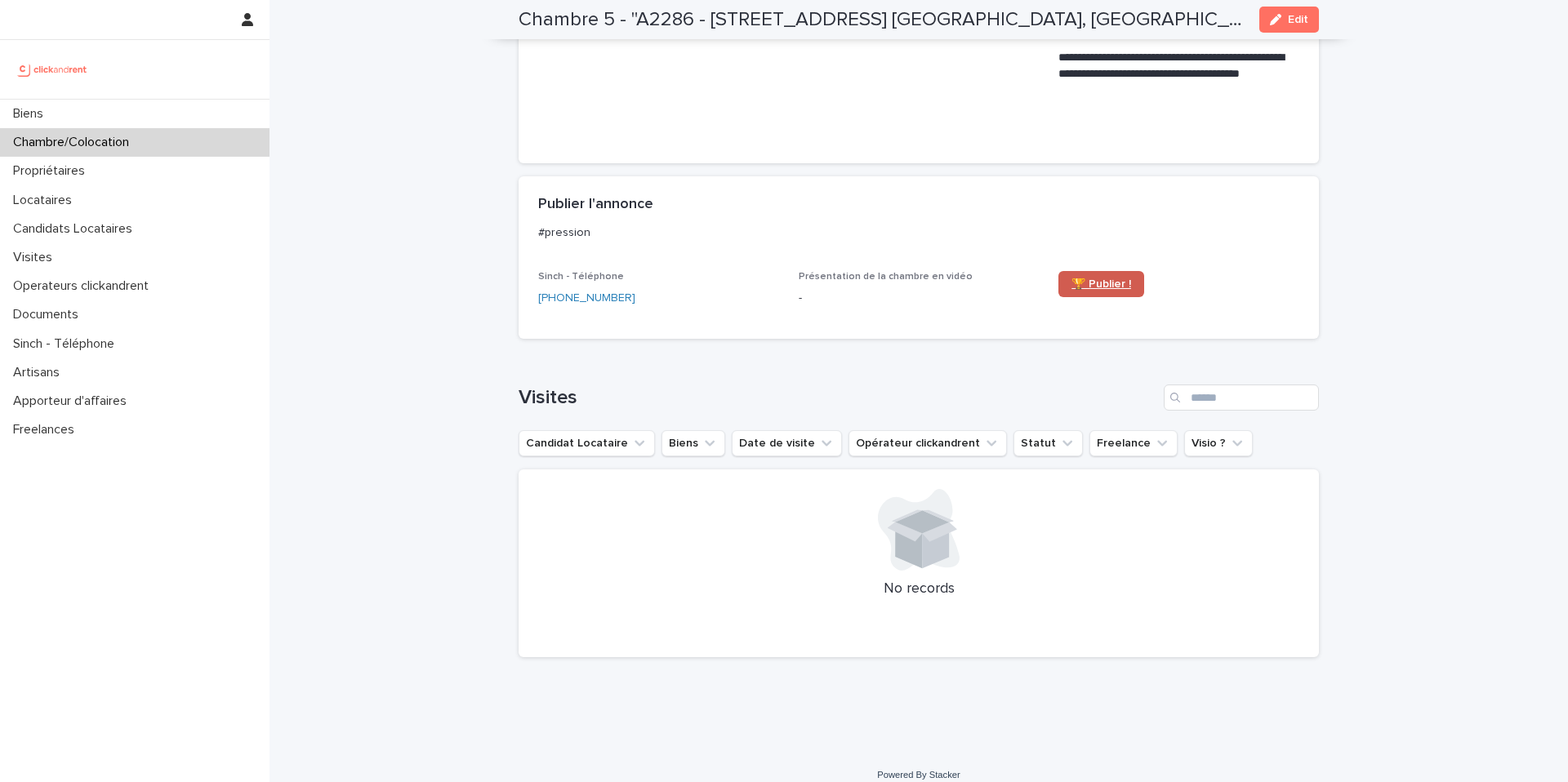
click at [1094, 275] on link "🏆 Publier !" at bounding box center [1101, 283] width 86 height 26
